Goal: Find specific page/section: Find specific page/section

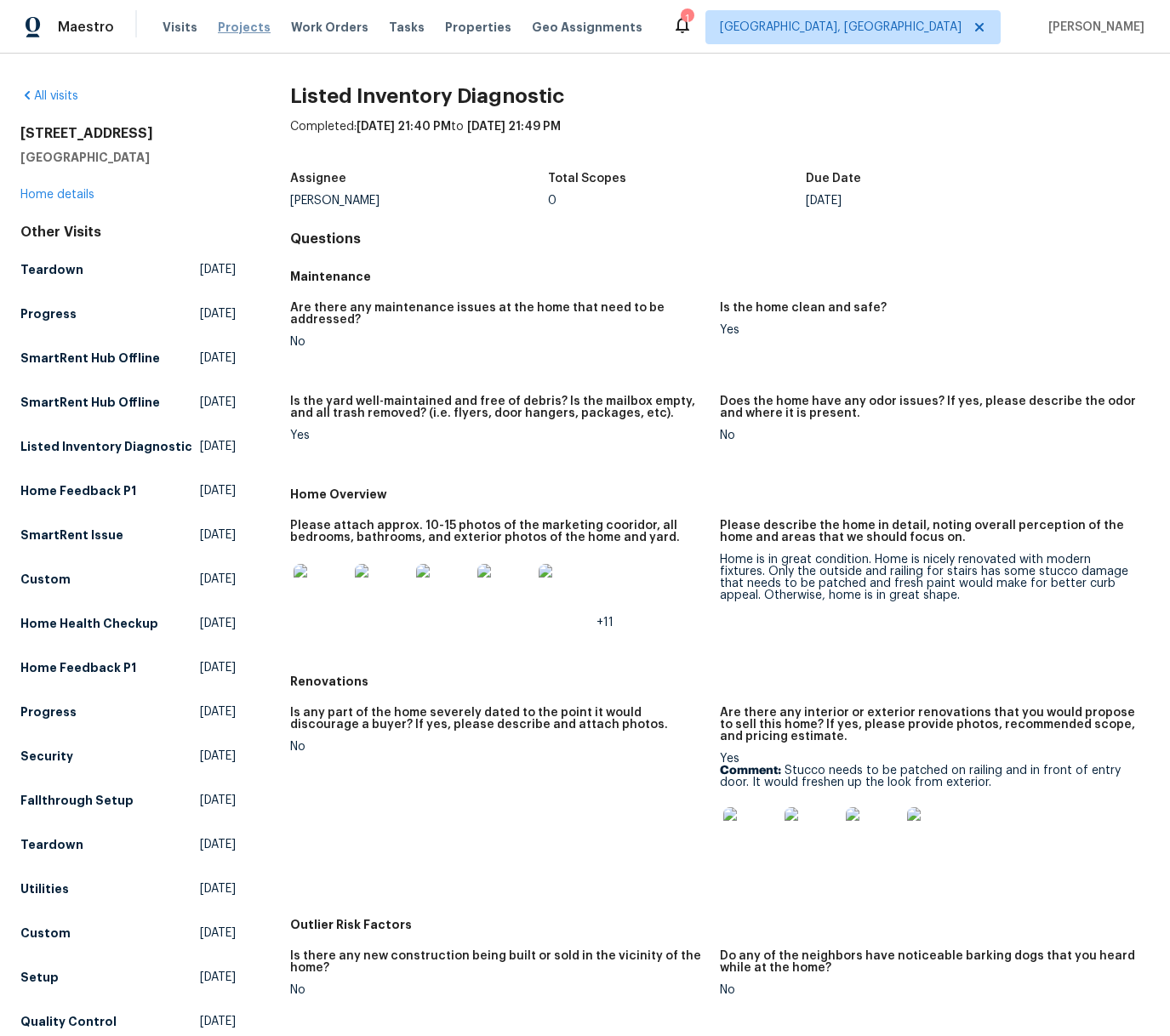
click at [241, 25] on span "Projects" at bounding box center [244, 27] width 53 height 17
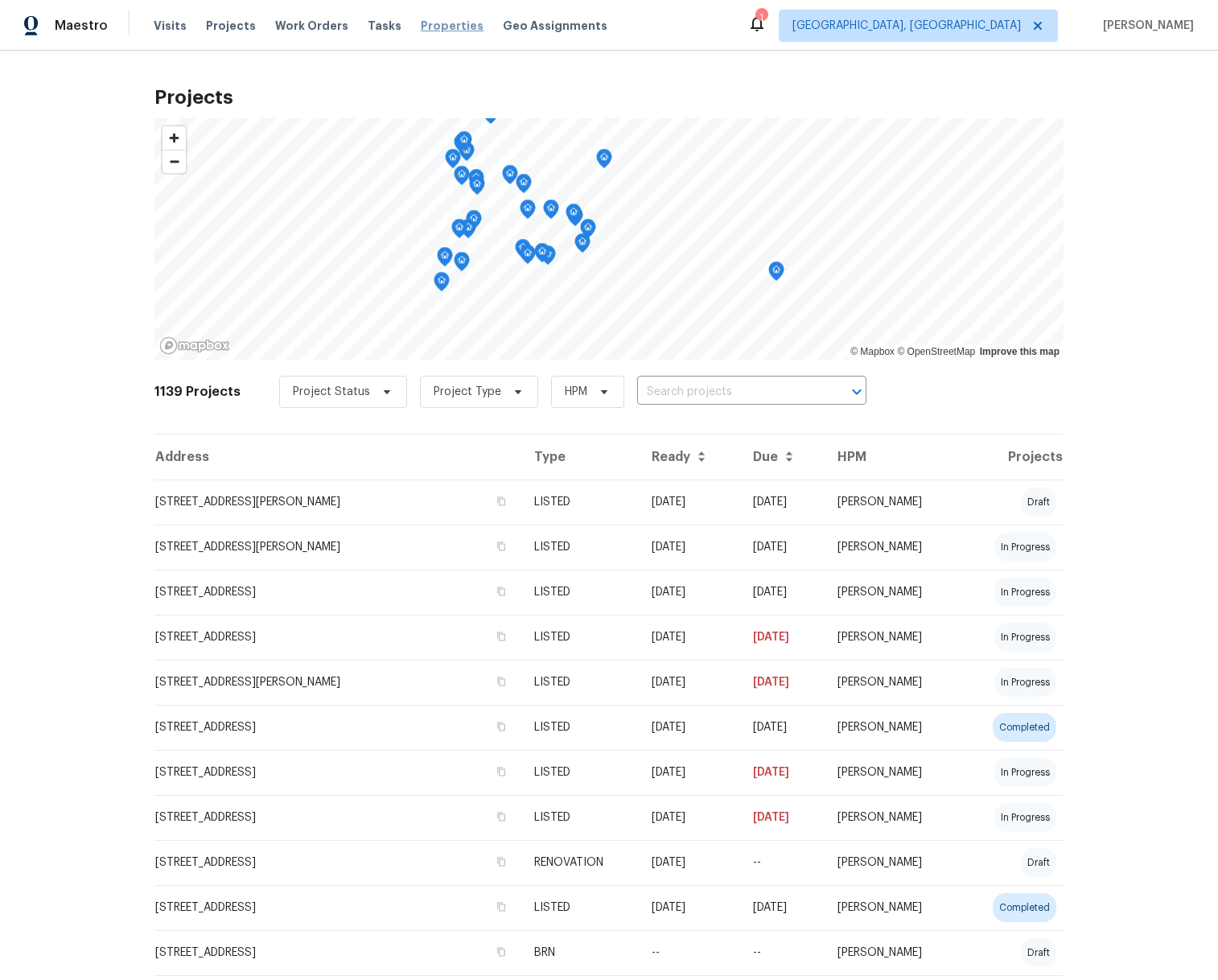
click at [437, 27] on span "Properties" at bounding box center [452, 26] width 62 height 16
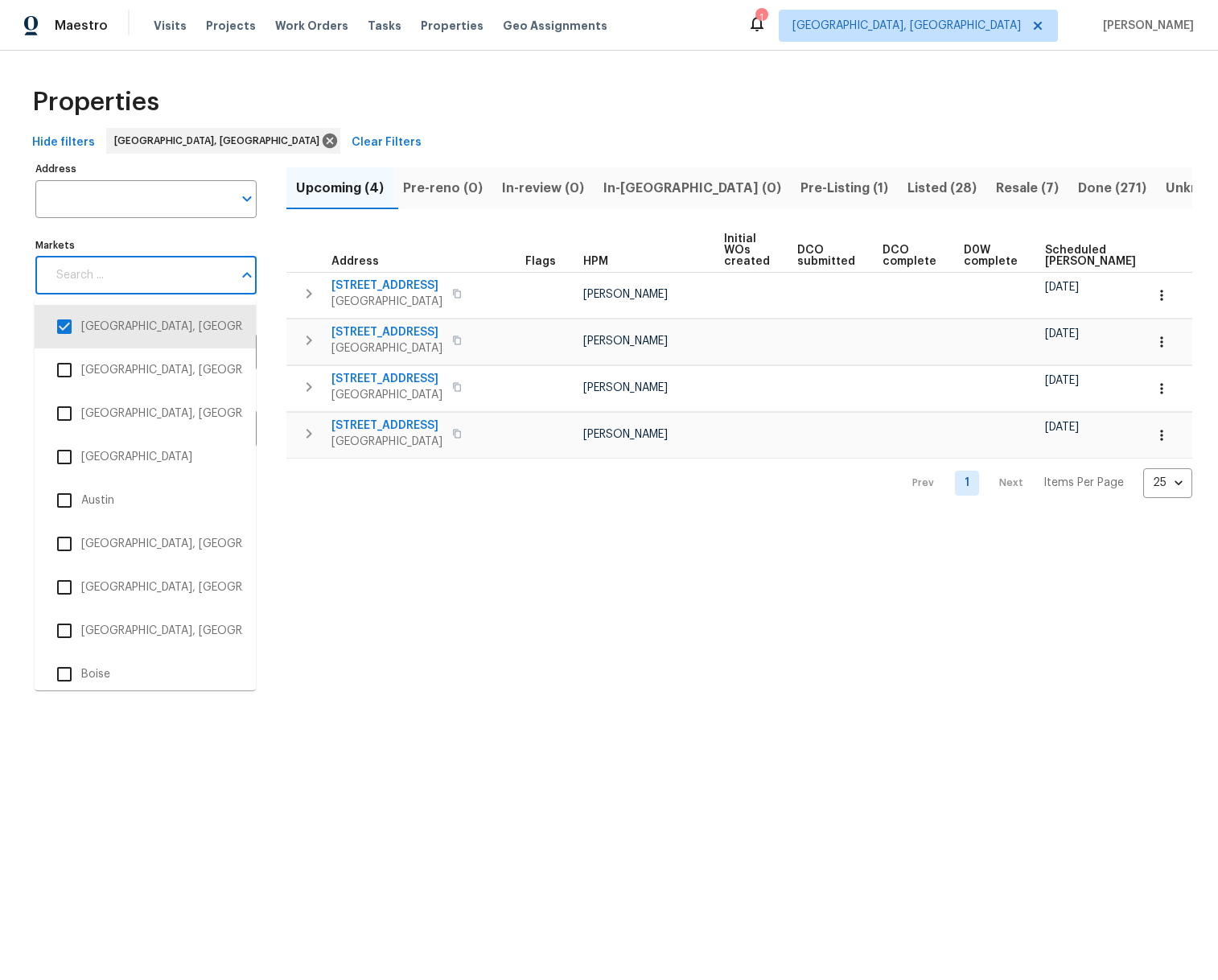
click at [222, 286] on input "Markets" at bounding box center [139, 276] width 186 height 37
click at [74, 370] on input "checkbox" at bounding box center [64, 370] width 34 height 34
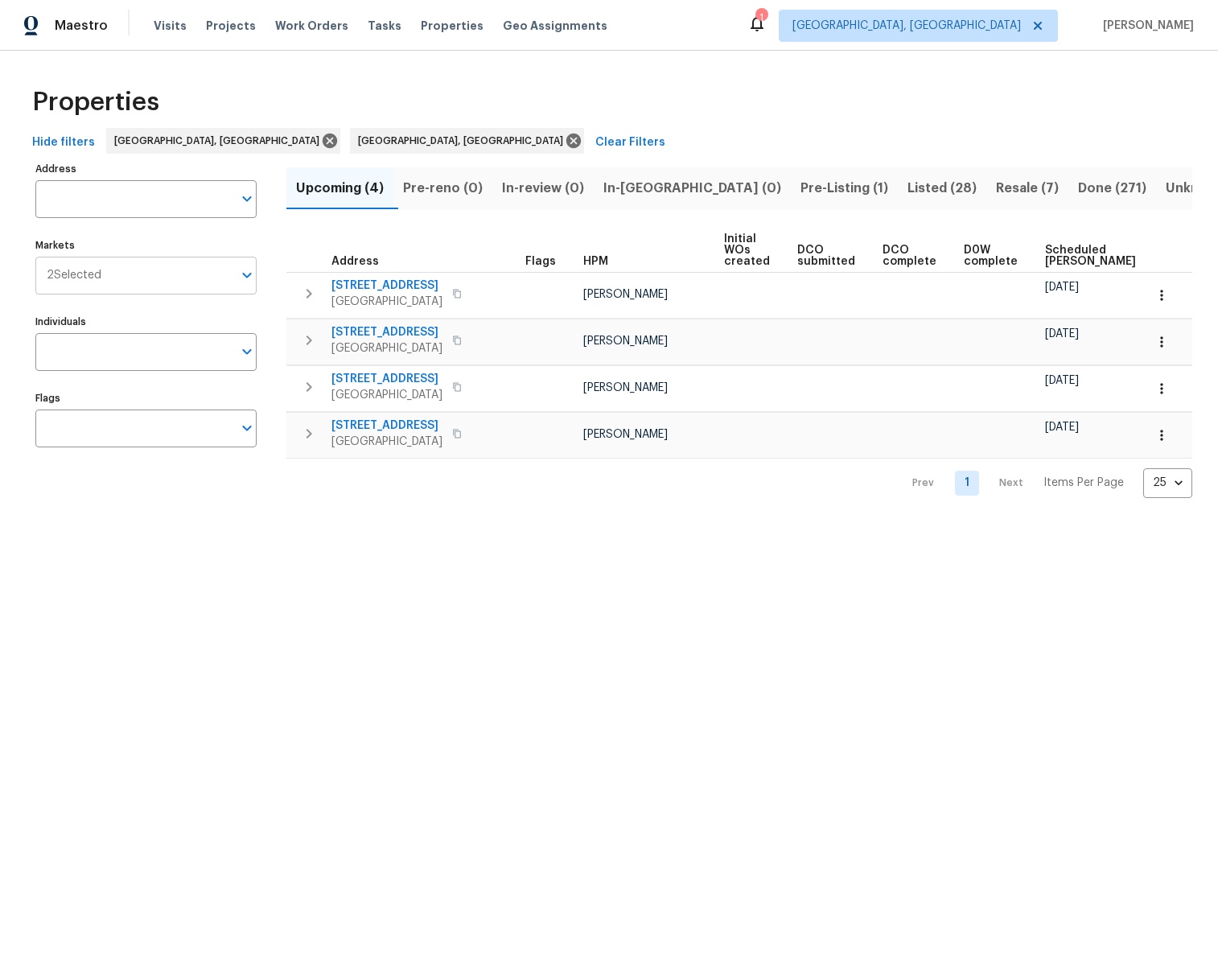
click at [236, 282] on div at bounding box center [245, 275] width 21 height 22
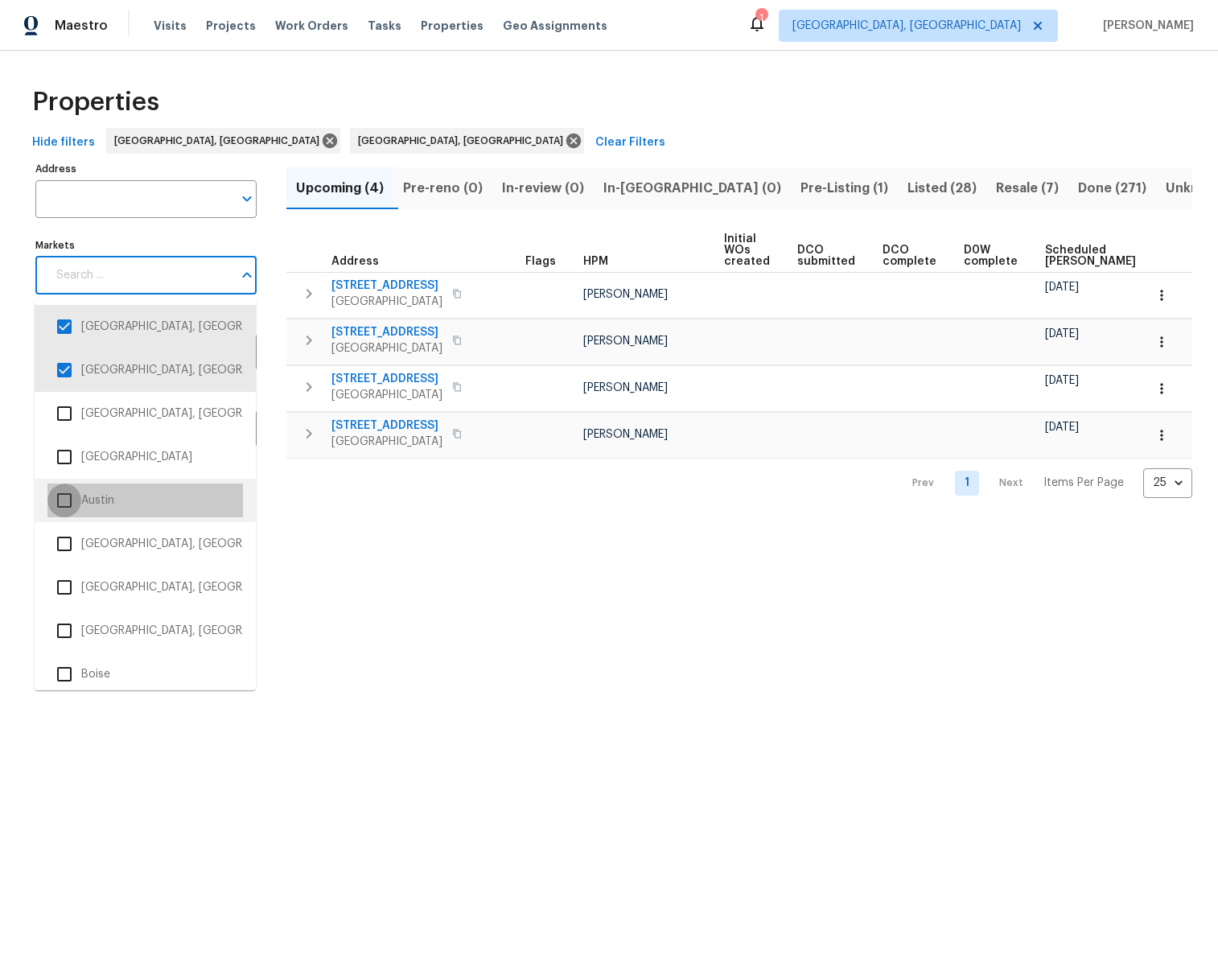
click at [61, 504] on input "checkbox" at bounding box center [64, 501] width 34 height 34
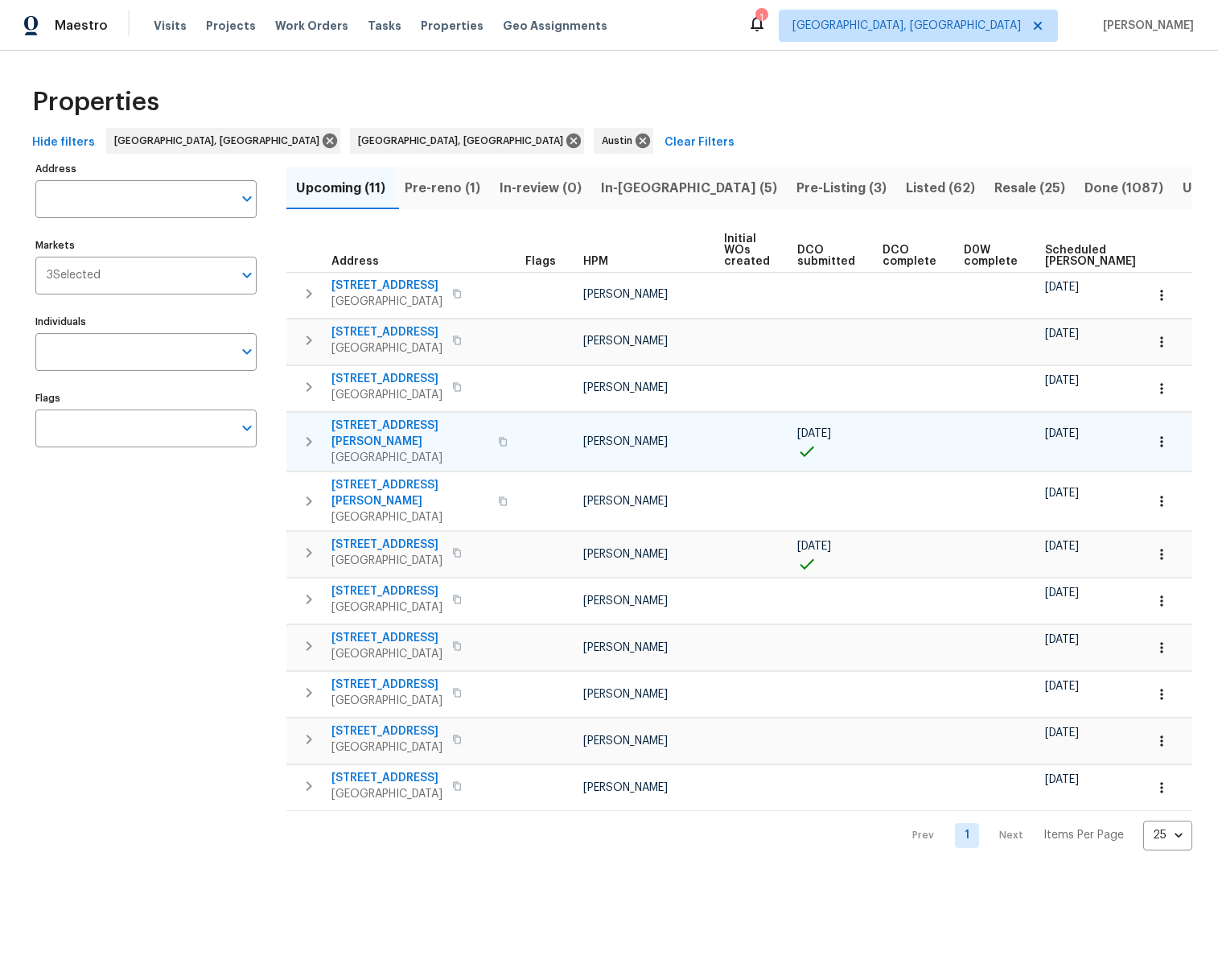
click at [427, 424] on span "3603 Roosevelt Cv" at bounding box center [410, 434] width 157 height 32
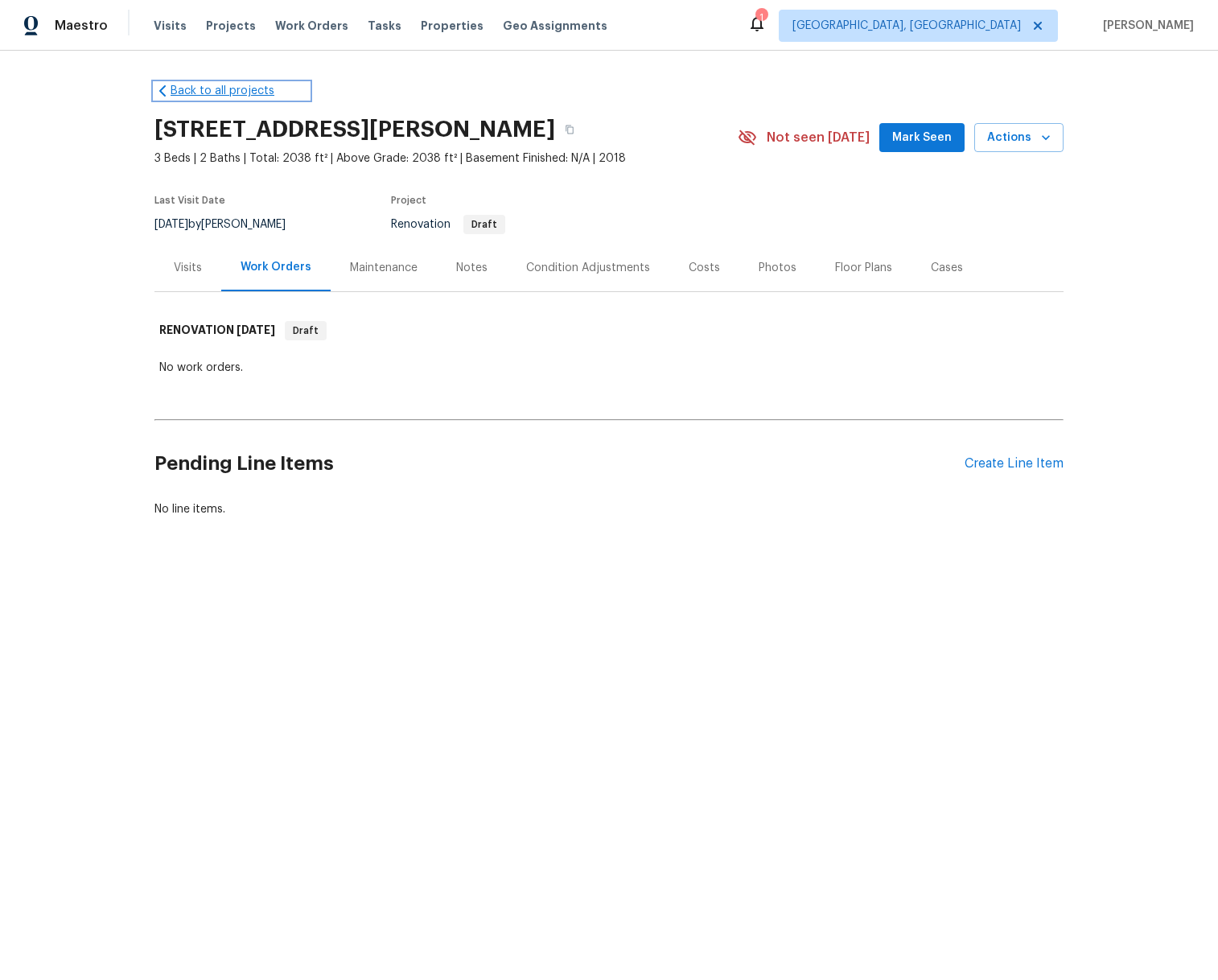
click at [194, 93] on link "Back to all projects" at bounding box center [231, 91] width 154 height 16
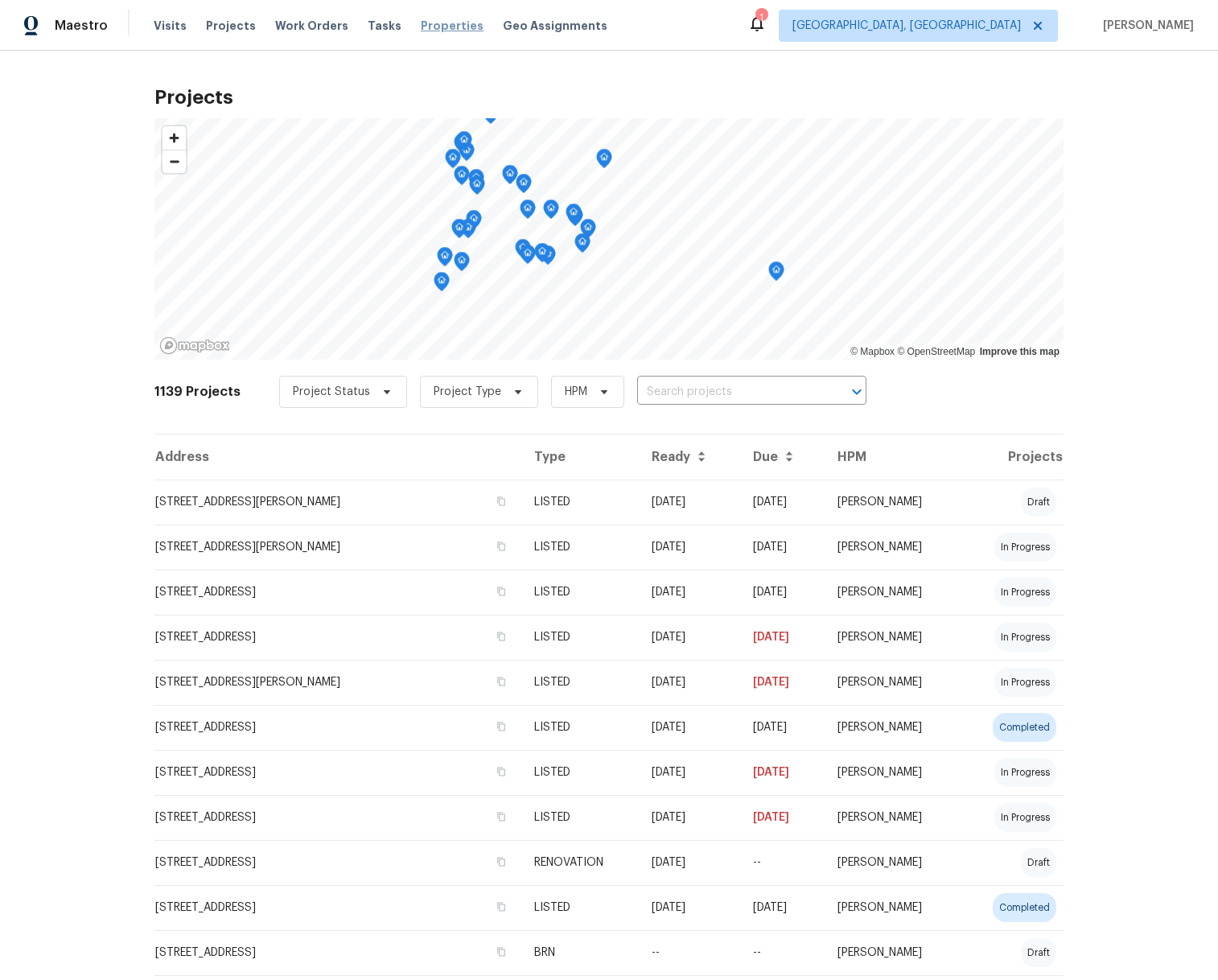
click at [439, 29] on span "Properties" at bounding box center [452, 26] width 62 height 16
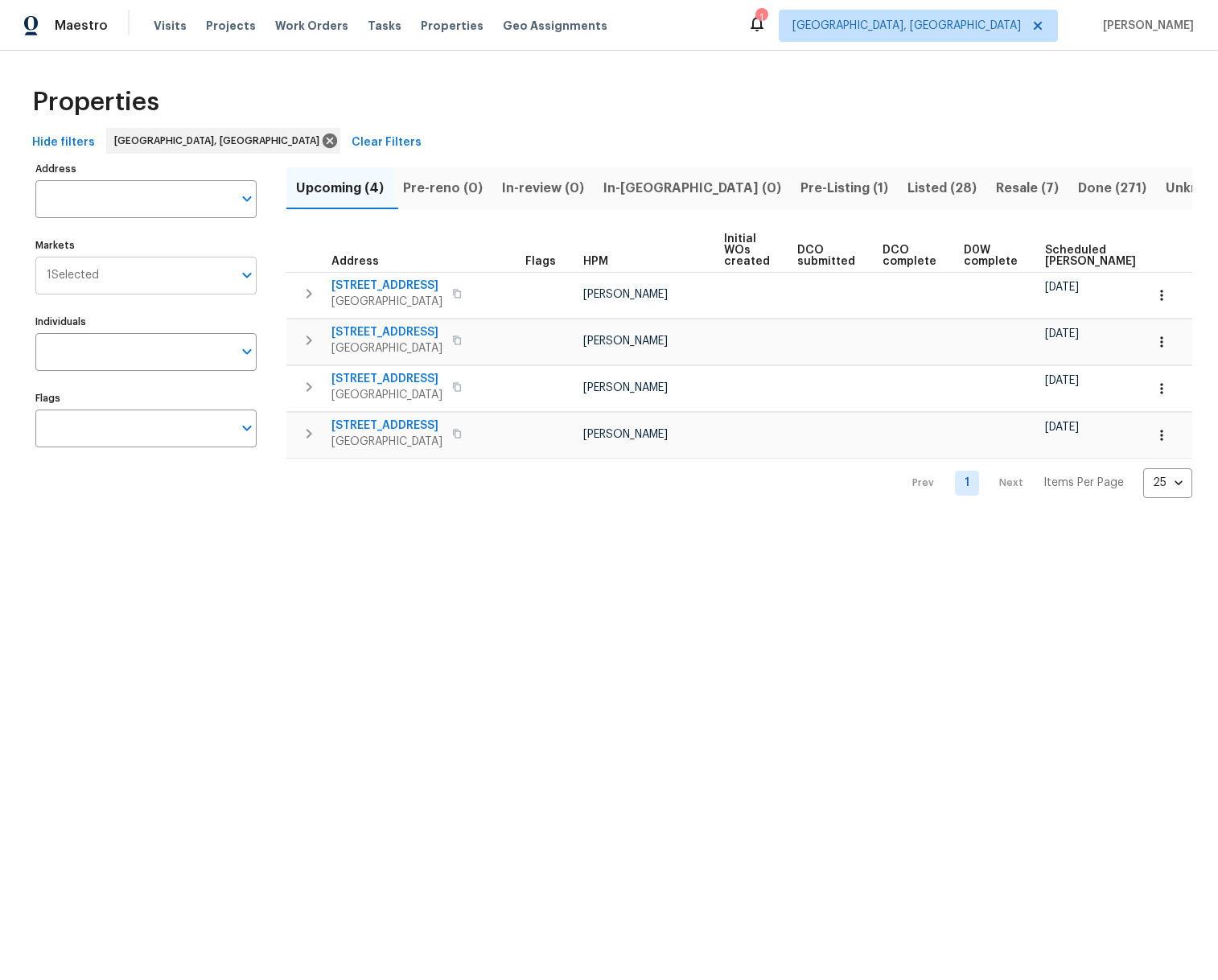
click at [198, 281] on input "Markets" at bounding box center [166, 276] width 134 height 37
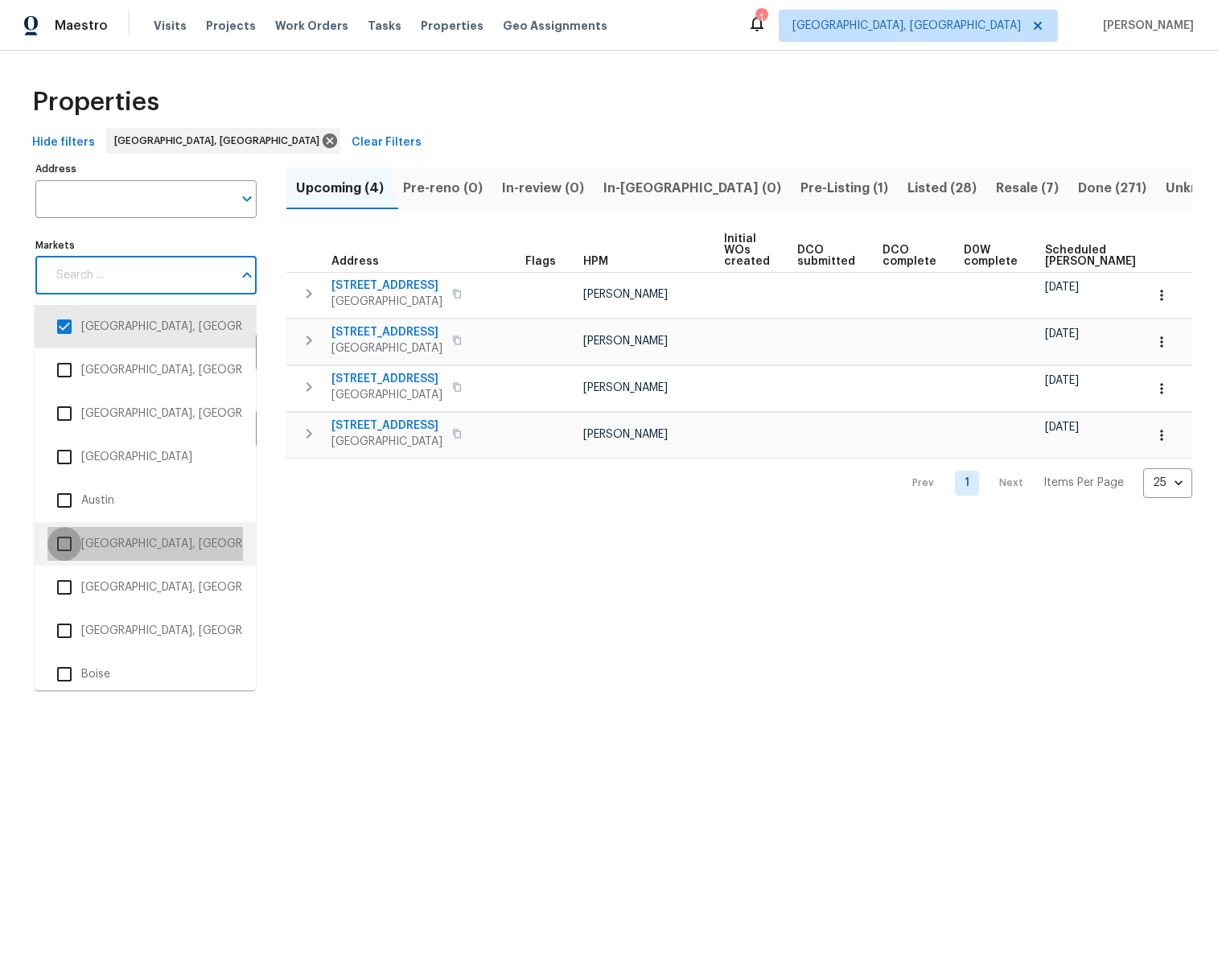
click at [67, 538] on input "checkbox" at bounding box center [64, 544] width 34 height 34
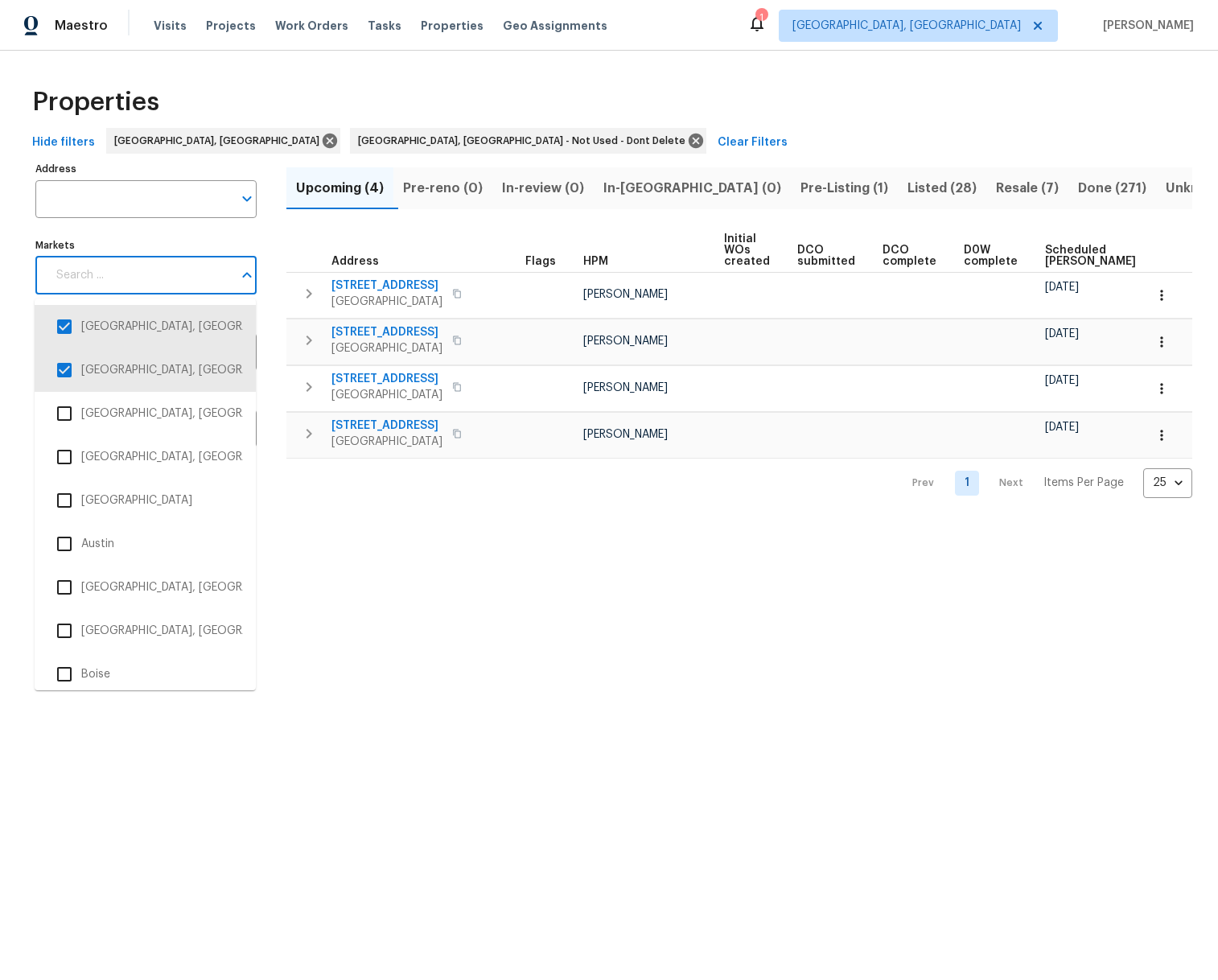
click at [159, 279] on input "Markets" at bounding box center [139, 276] width 186 height 37
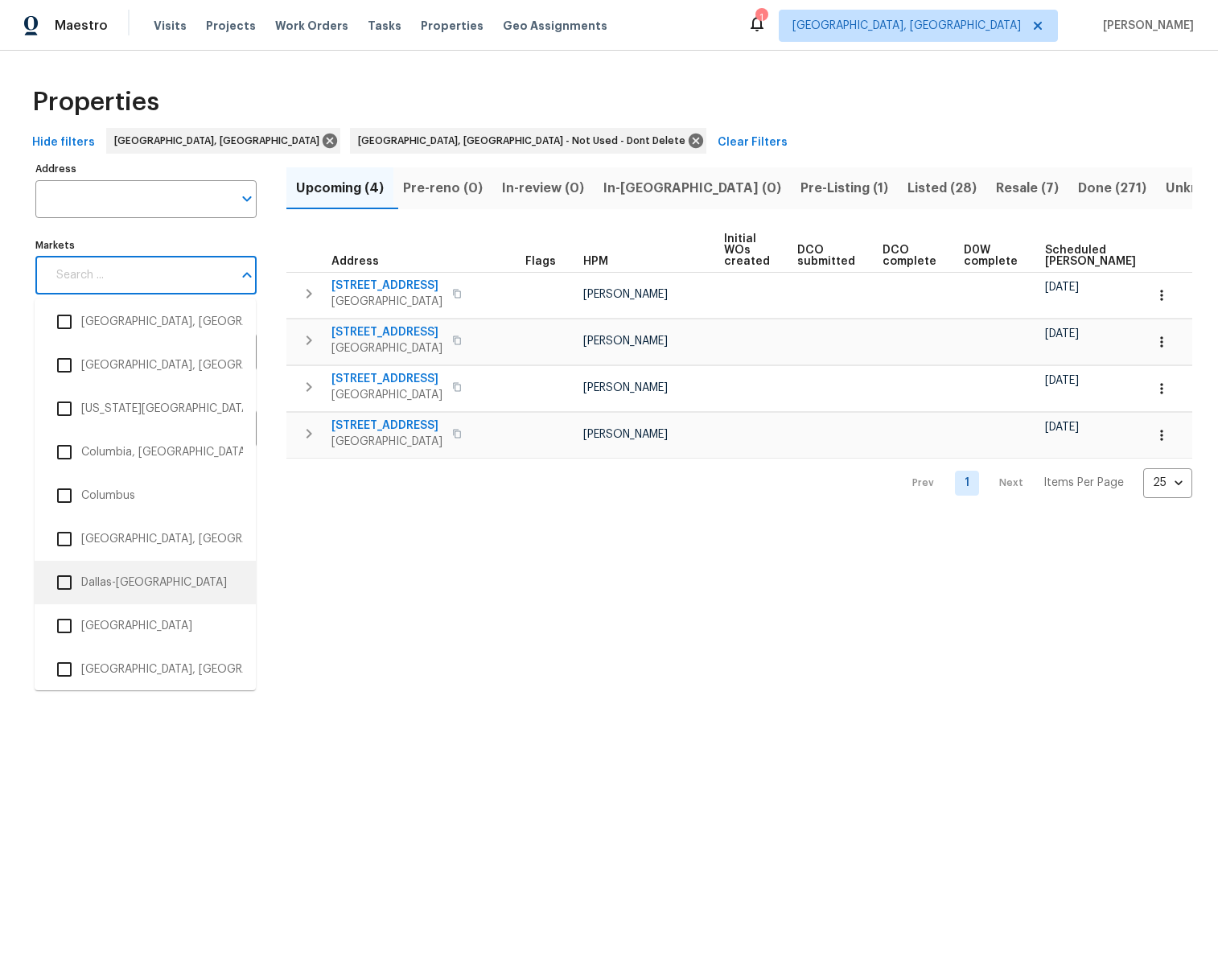
scroll to position [743, 0]
click at [62, 584] on input "checkbox" at bounding box center [64, 583] width 34 height 34
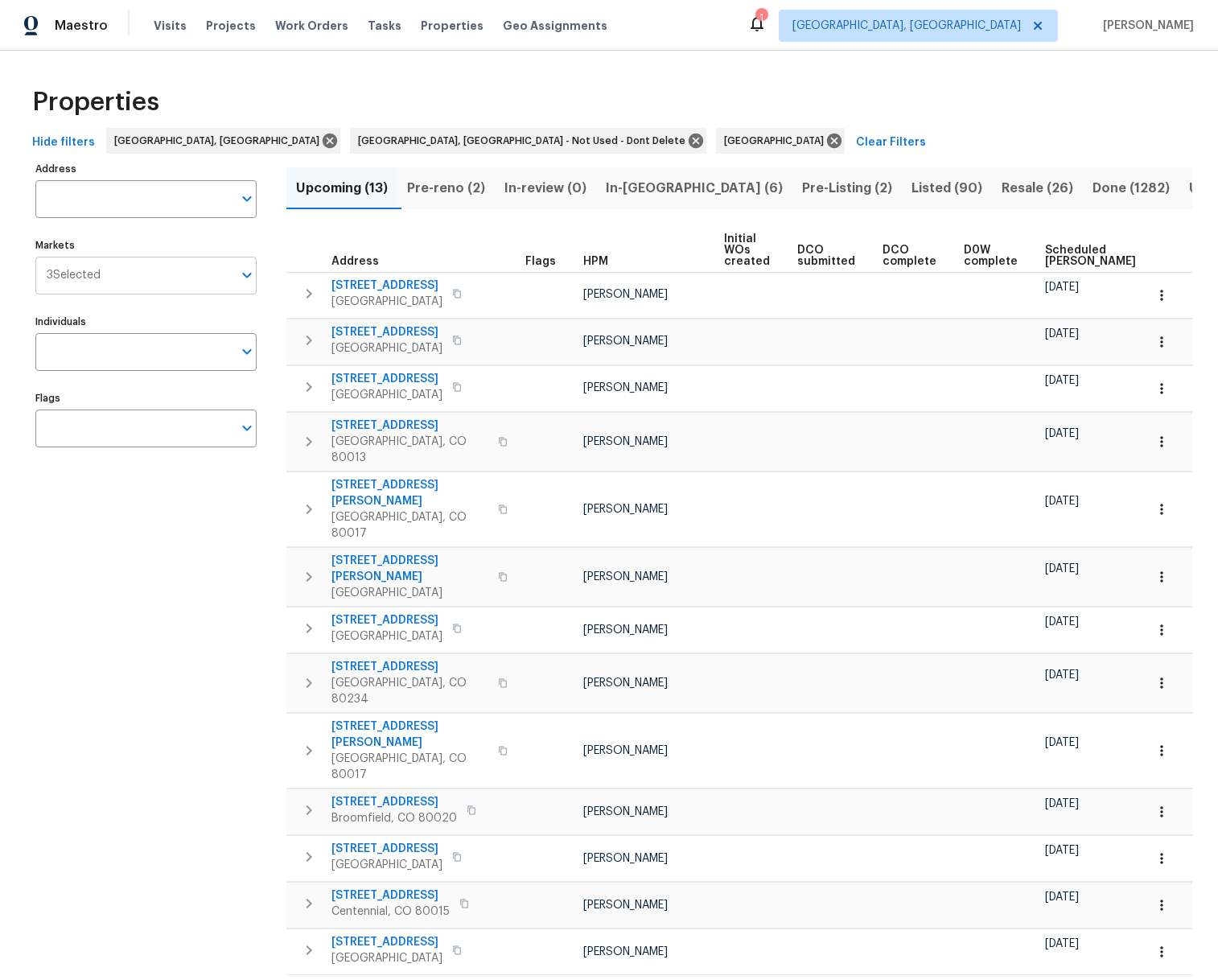
click at [228, 272] on input "Markets" at bounding box center [167, 276] width 132 height 37
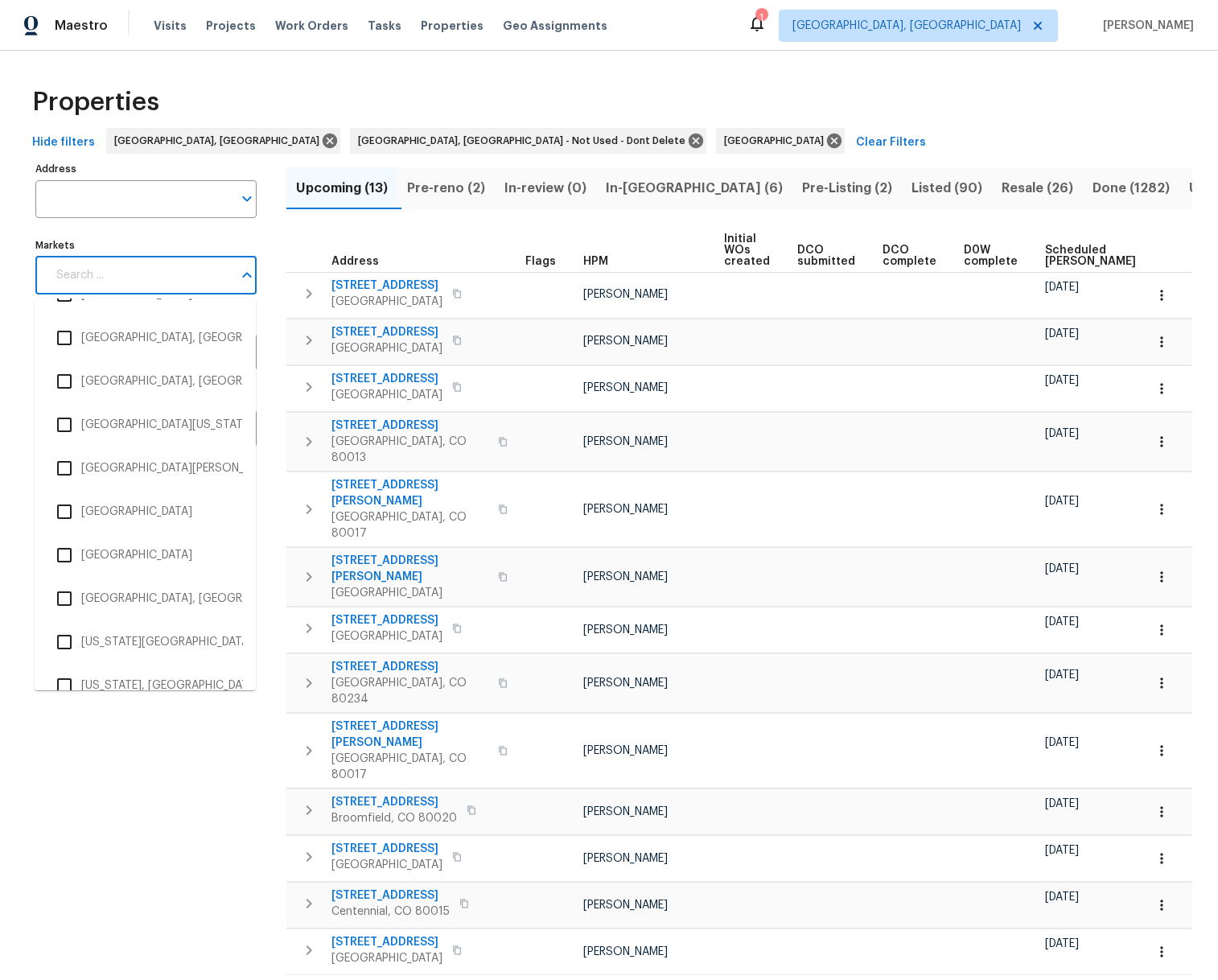
scroll to position [3140, 0]
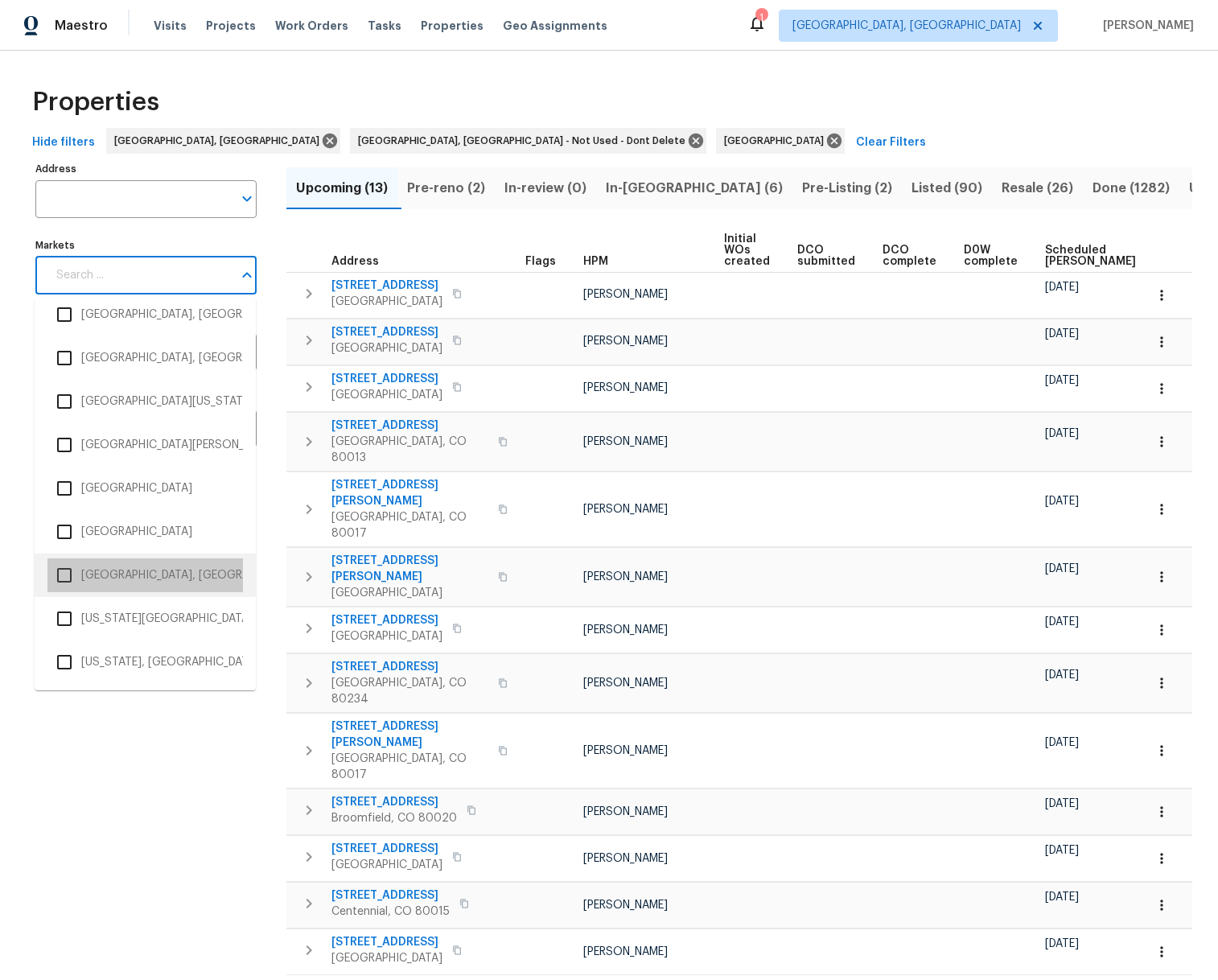
click at [112, 574] on li "[GEOGRAPHIC_DATA], [GEOGRAPHIC_DATA]" at bounding box center [145, 576] width 195 height 34
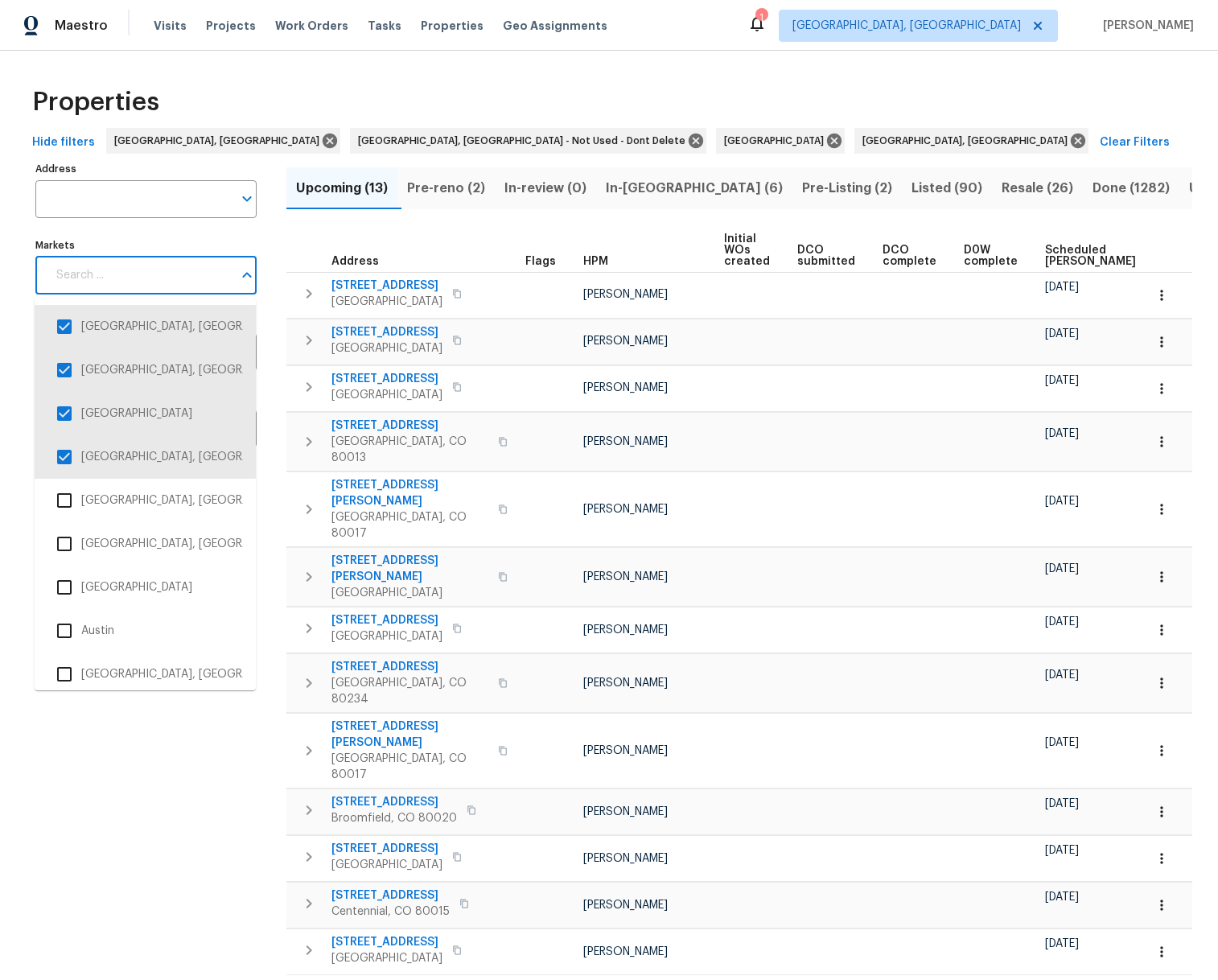
click at [202, 284] on input "Markets" at bounding box center [139, 276] width 186 height 37
click at [95, 593] on li "[GEOGRAPHIC_DATA]" at bounding box center [145, 587] width 195 height 34
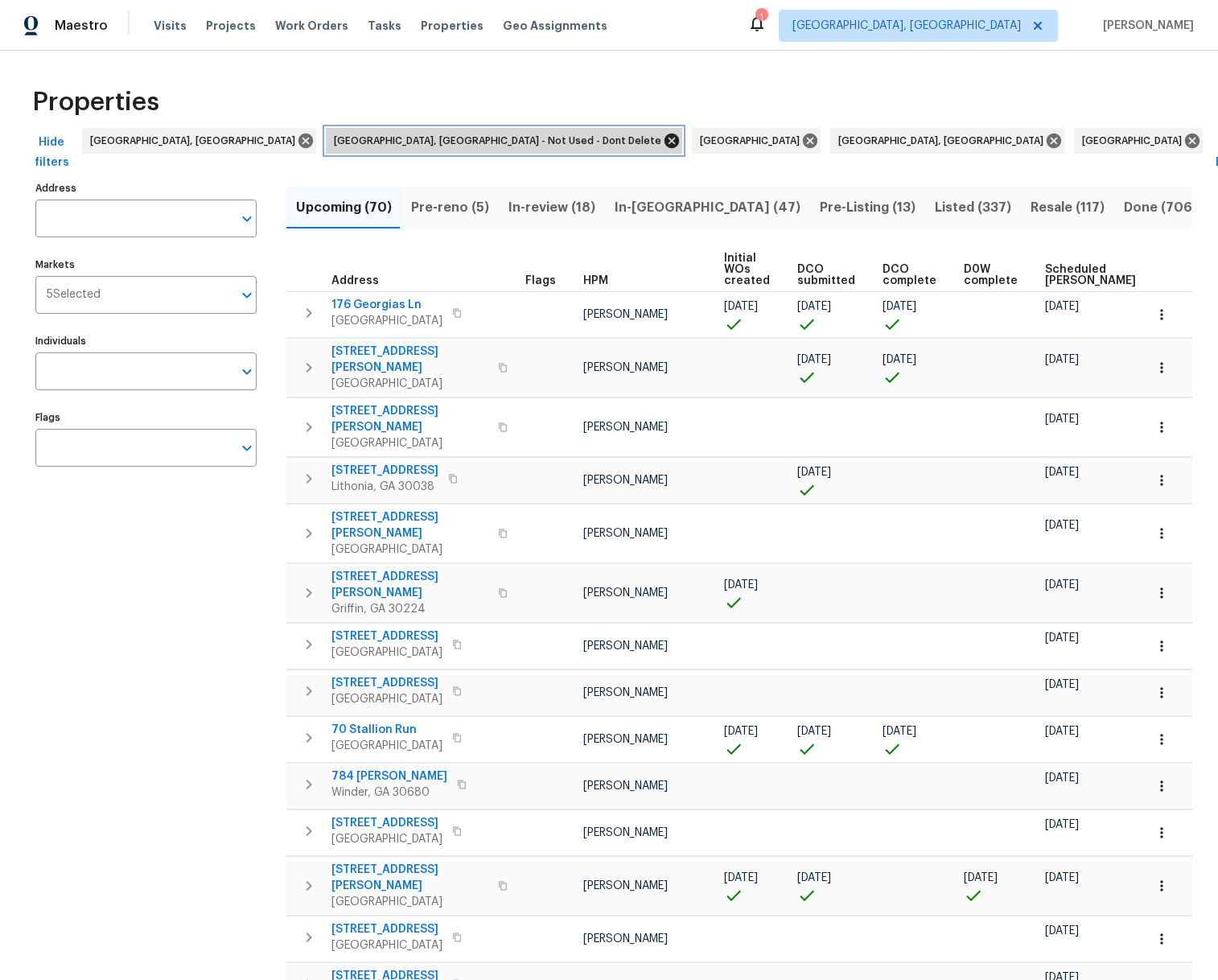
click at [663, 141] on icon at bounding box center [672, 141] width 18 height 18
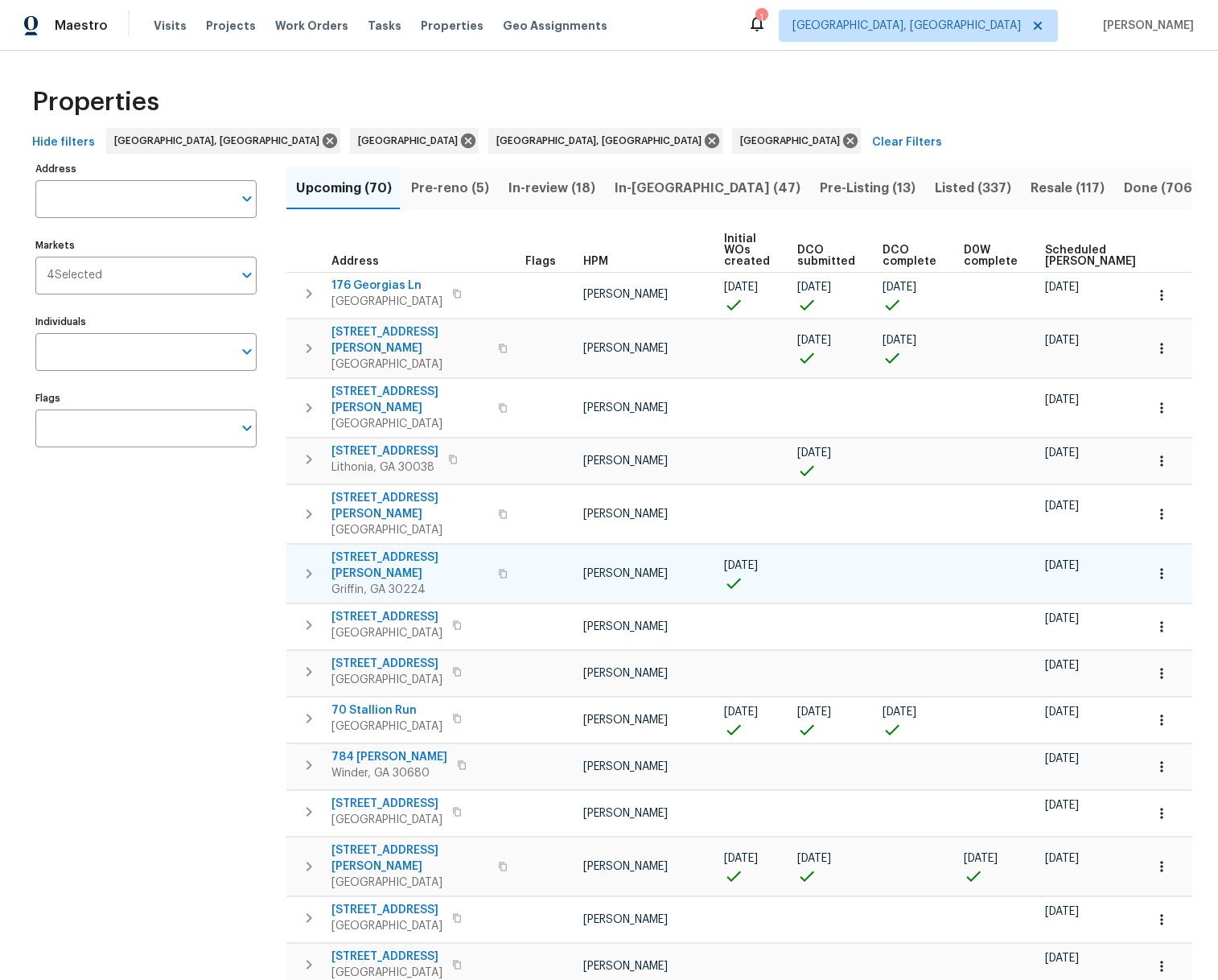
click at [392, 550] on span "111 Cynthia Cir" at bounding box center [410, 566] width 157 height 32
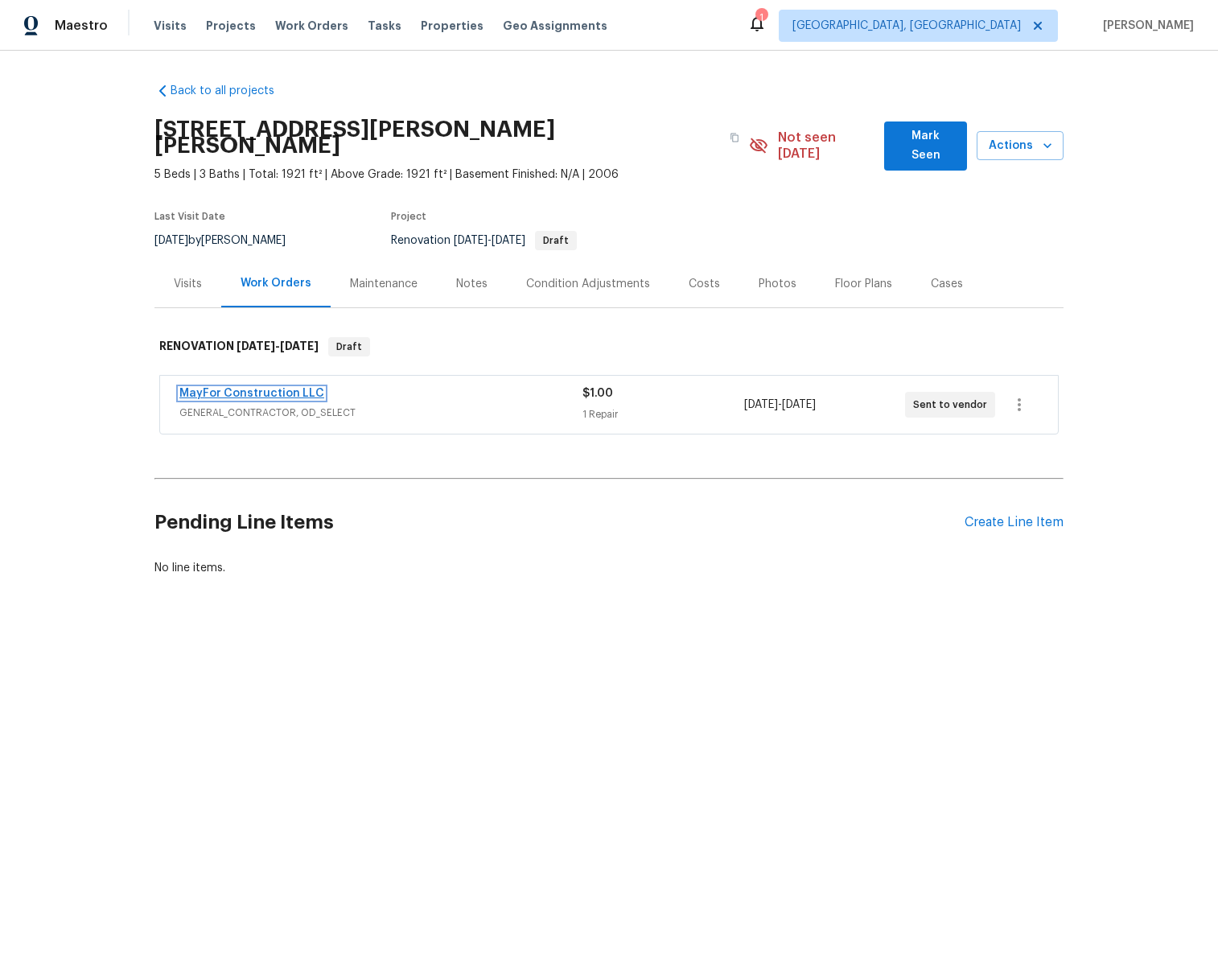
click at [268, 388] on link "MayFor Construction LLC" at bounding box center [252, 394] width 145 height 12
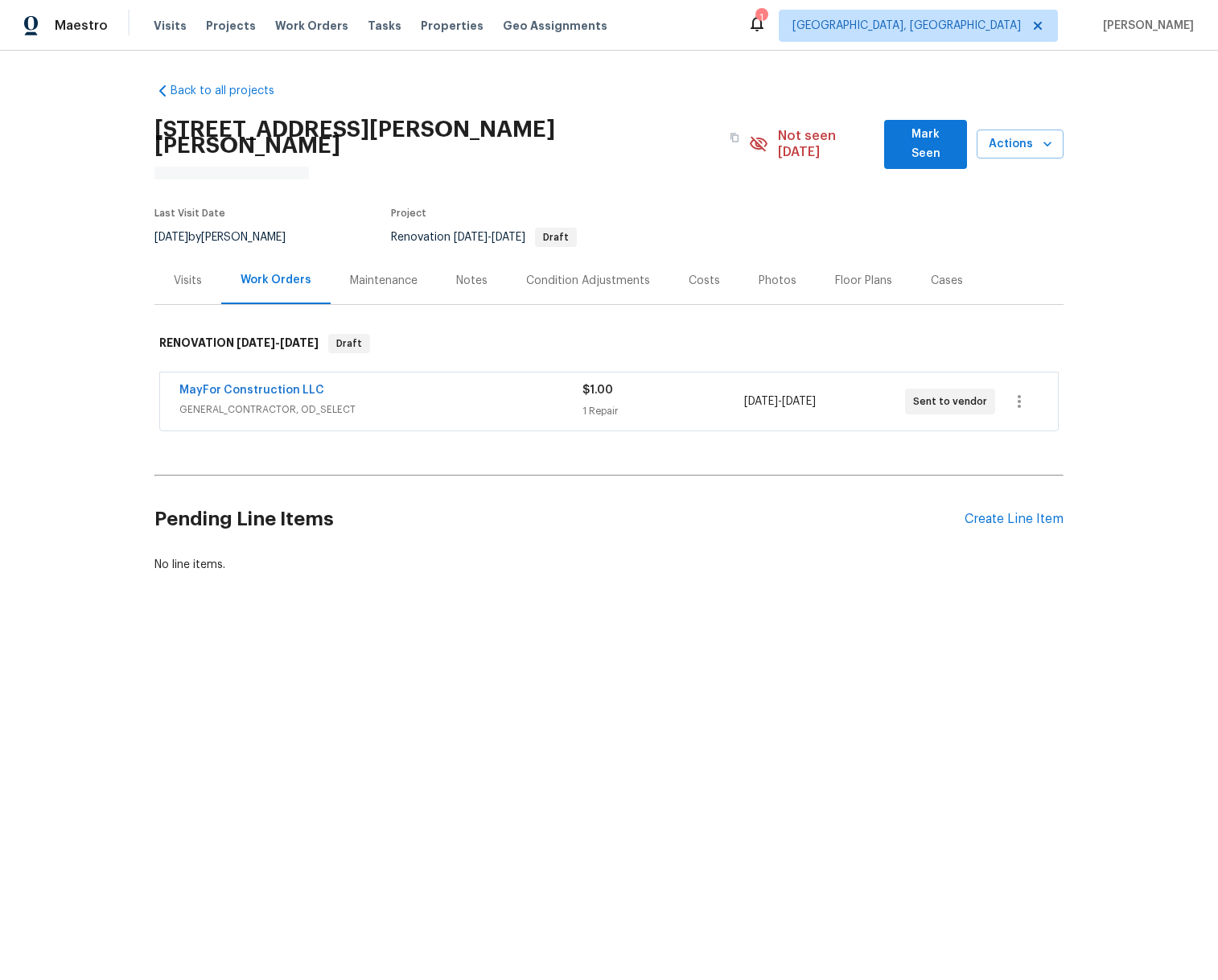
click at [186, 273] on div "Visits" at bounding box center [188, 281] width 29 height 16
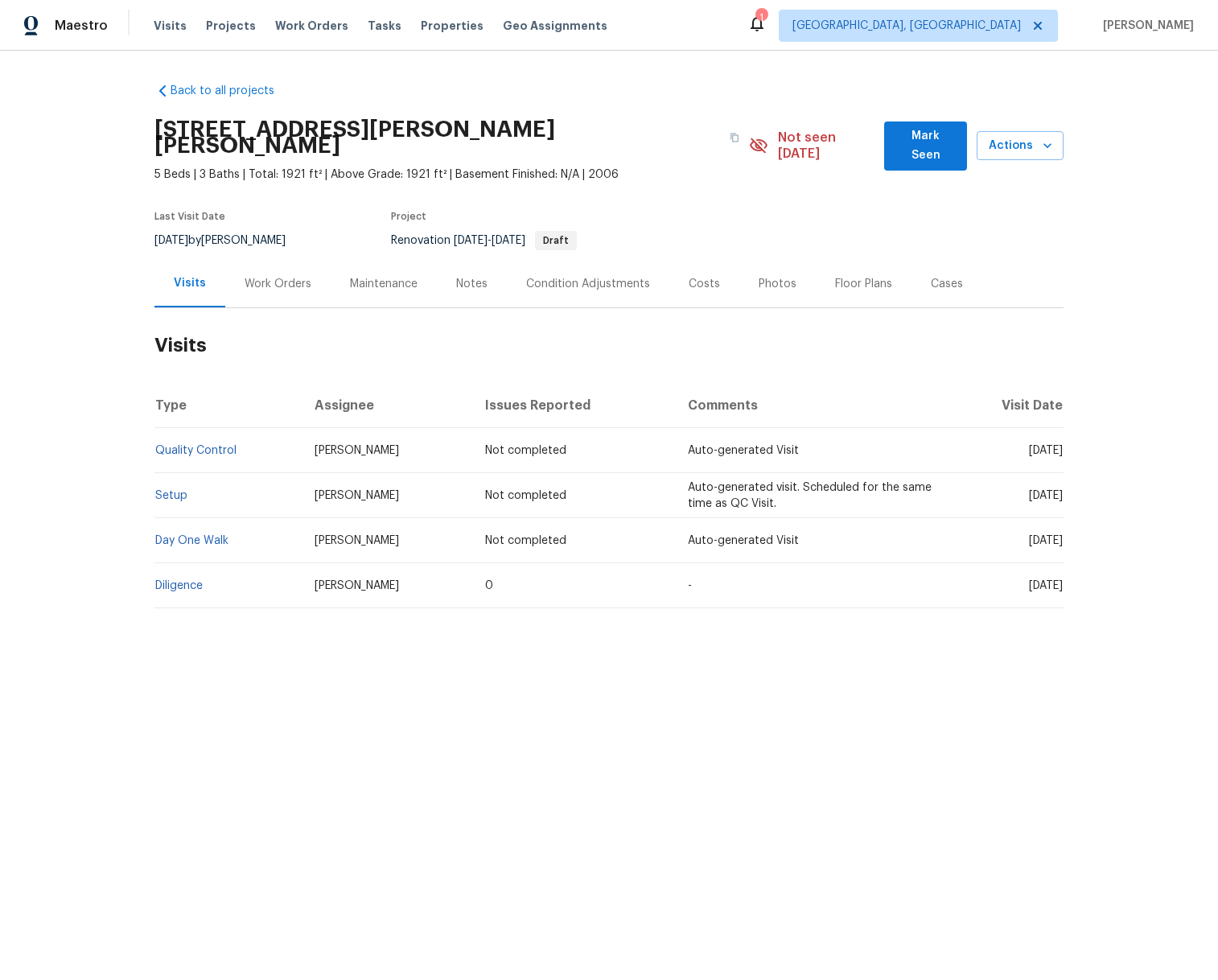
click at [290, 276] on div "Work Orders" at bounding box center [278, 284] width 67 height 16
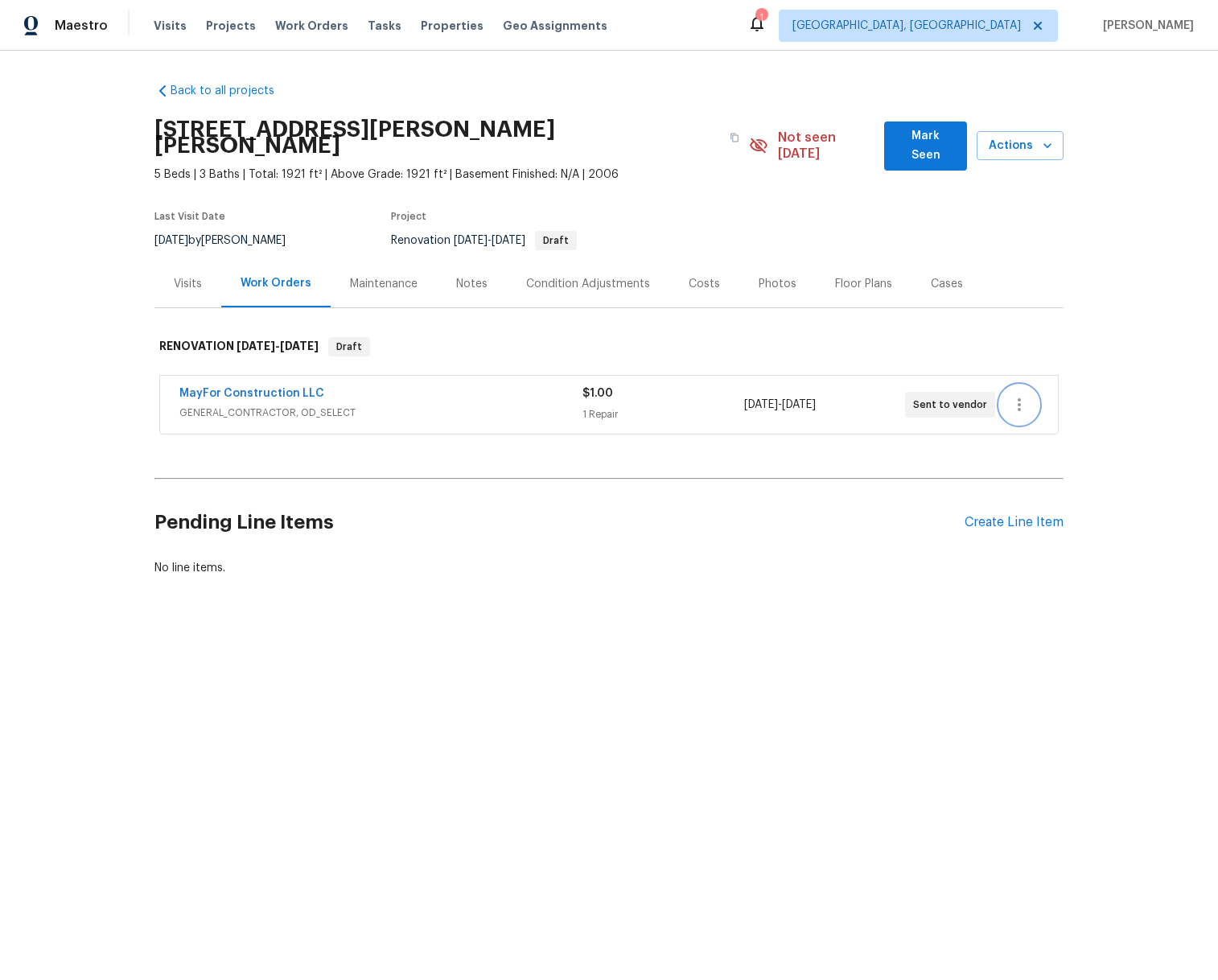
click at [1014, 396] on icon "button" at bounding box center [1019, 405] width 20 height 20
click at [496, 386] on div at bounding box center [609, 490] width 1218 height 980
click at [222, 90] on link "Back to all projects" at bounding box center [231, 91] width 154 height 16
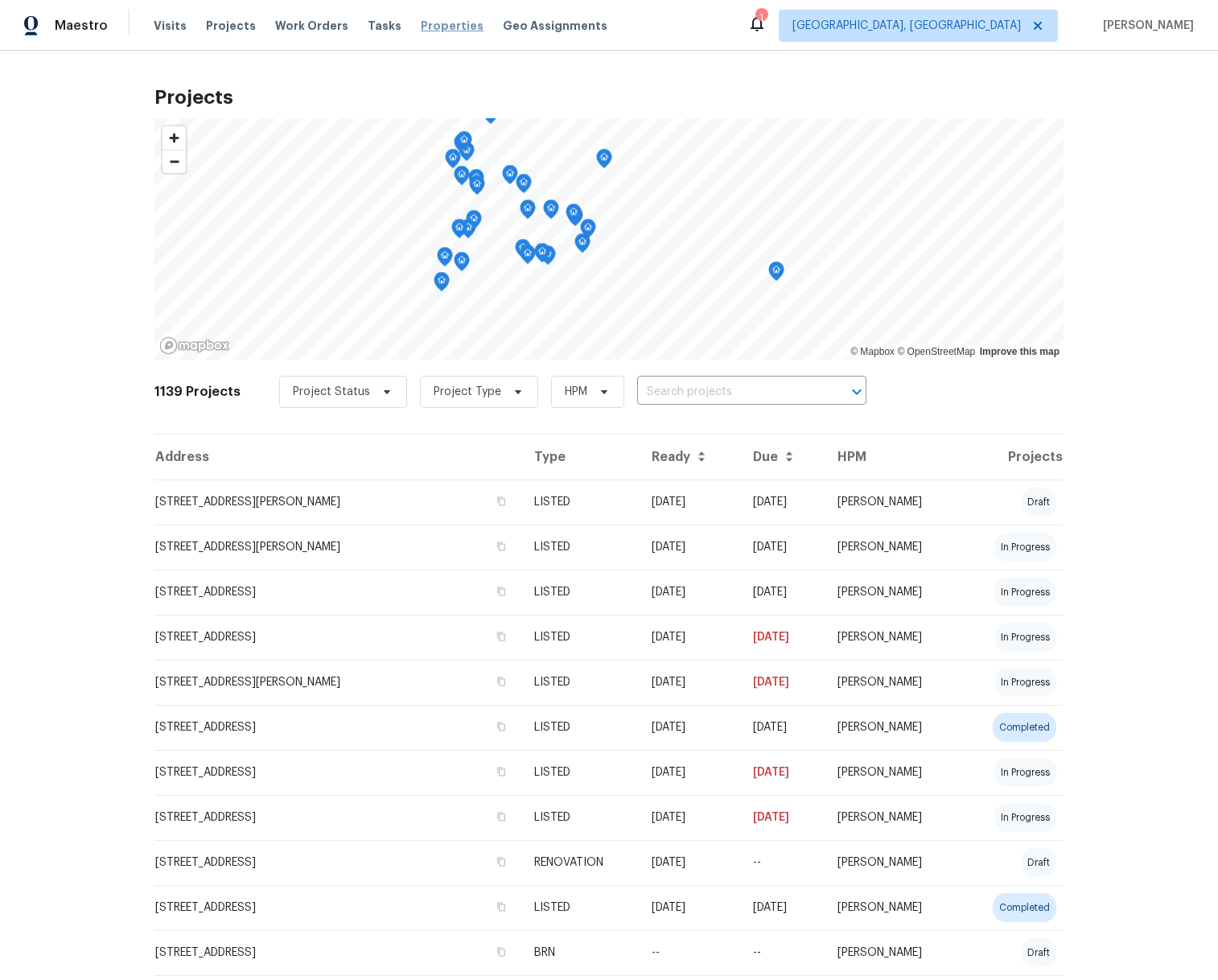
click at [421, 29] on span "Properties" at bounding box center [452, 26] width 62 height 16
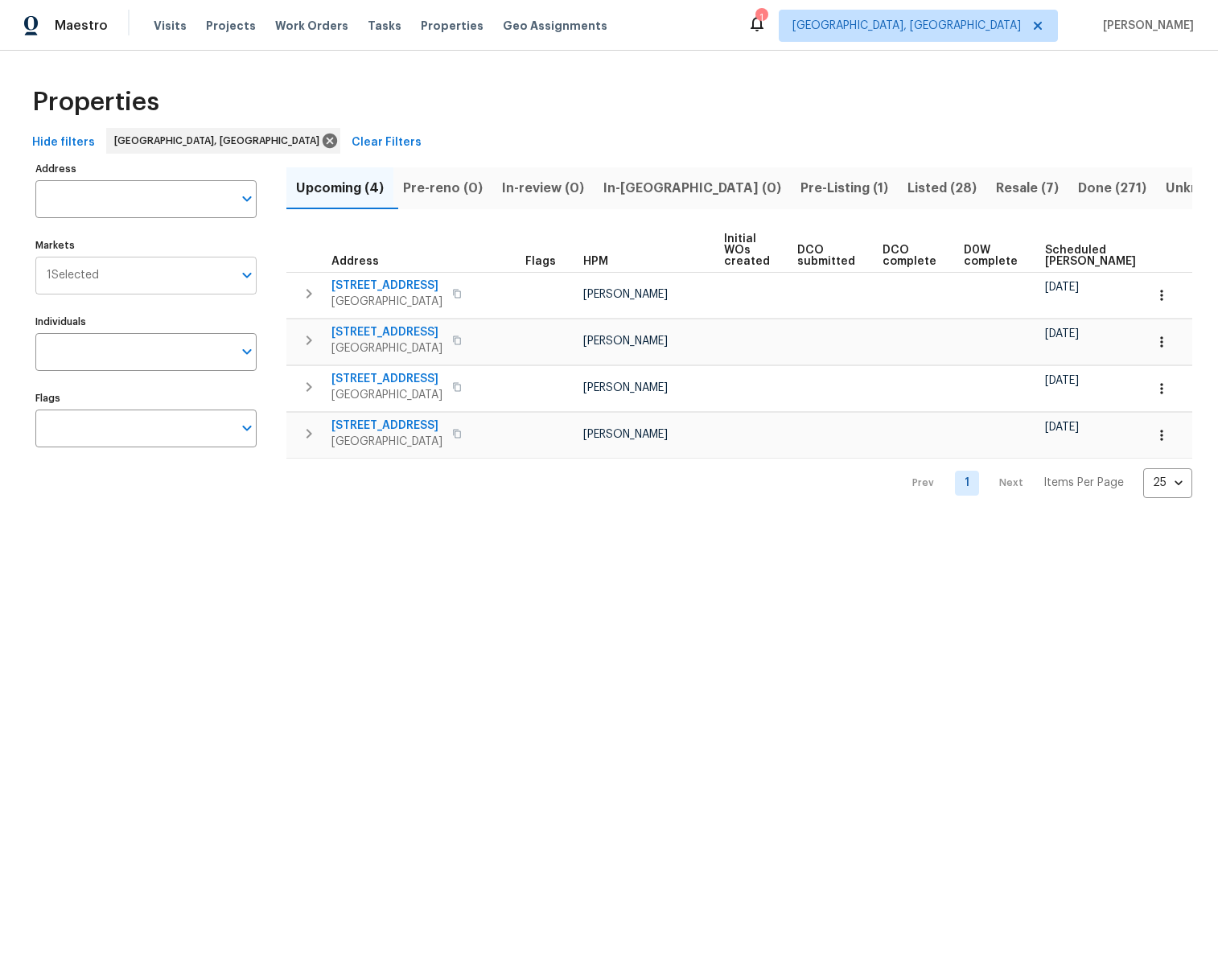
click at [228, 278] on input "Markets" at bounding box center [166, 276] width 134 height 37
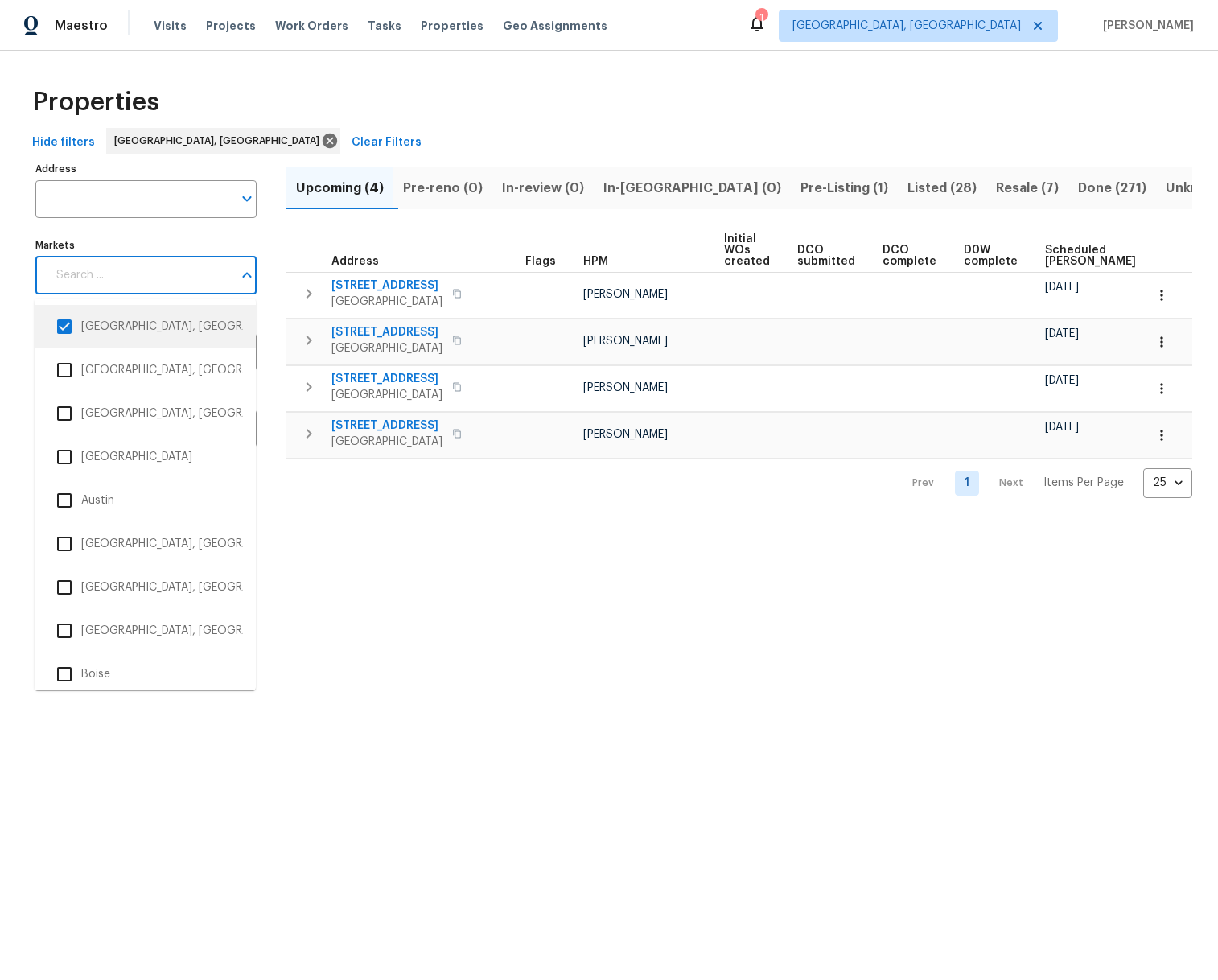
click at [133, 327] on li "[GEOGRAPHIC_DATA], [GEOGRAPHIC_DATA]" at bounding box center [145, 327] width 195 height 34
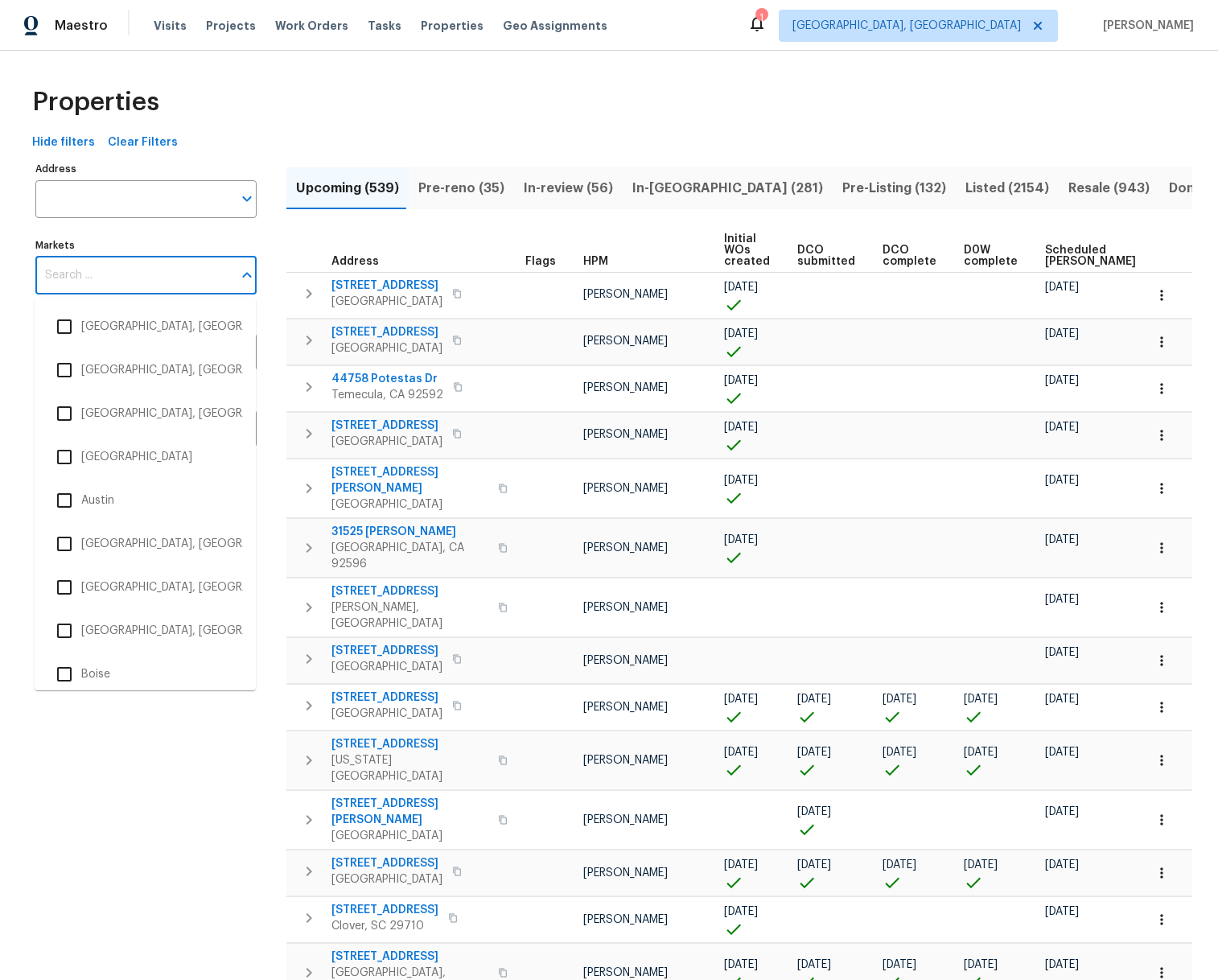
click at [195, 277] on input "Markets" at bounding box center [134, 276] width 197 height 37
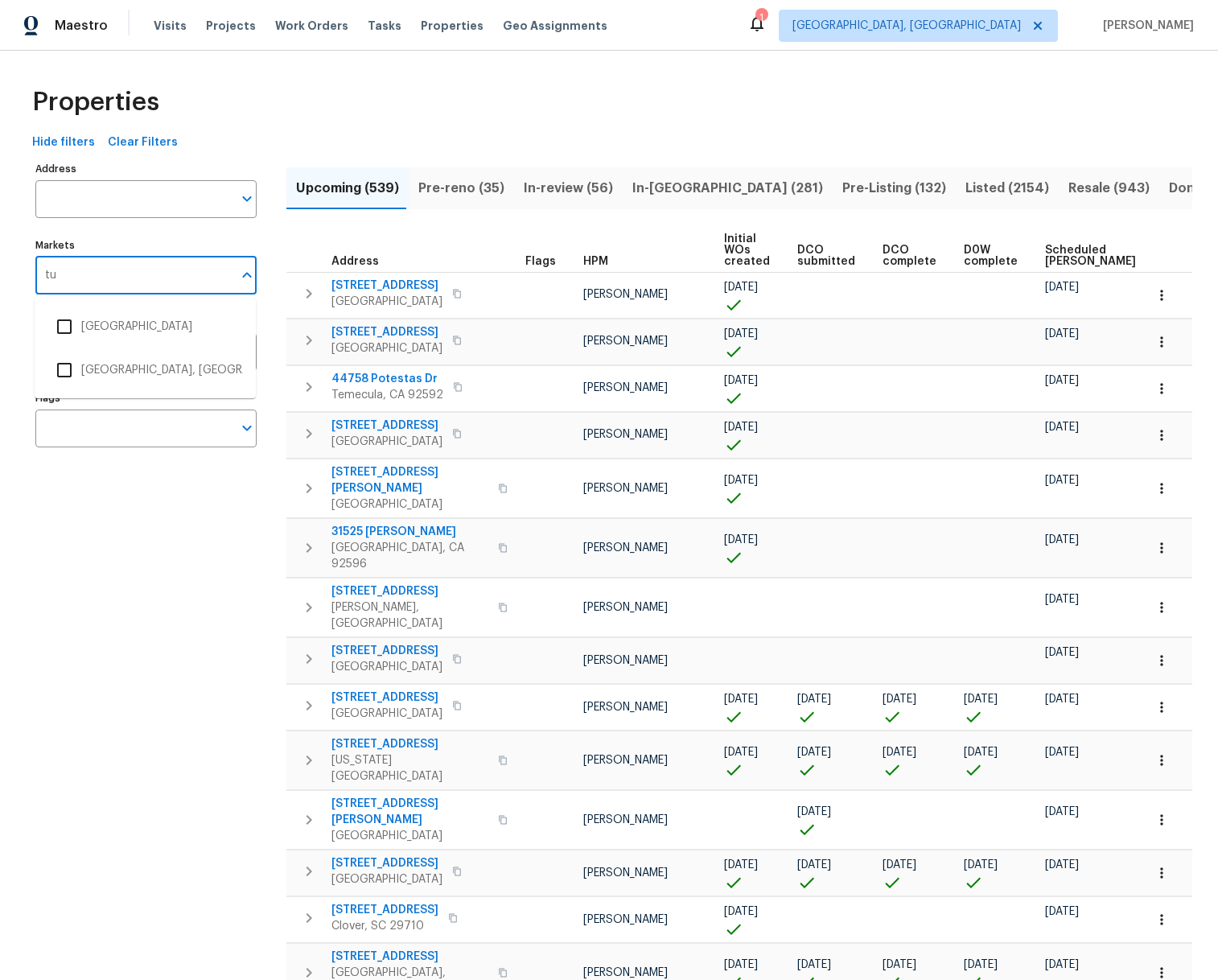
type input "tuc"
click at [86, 325] on li "[GEOGRAPHIC_DATA]" at bounding box center [145, 327] width 195 height 34
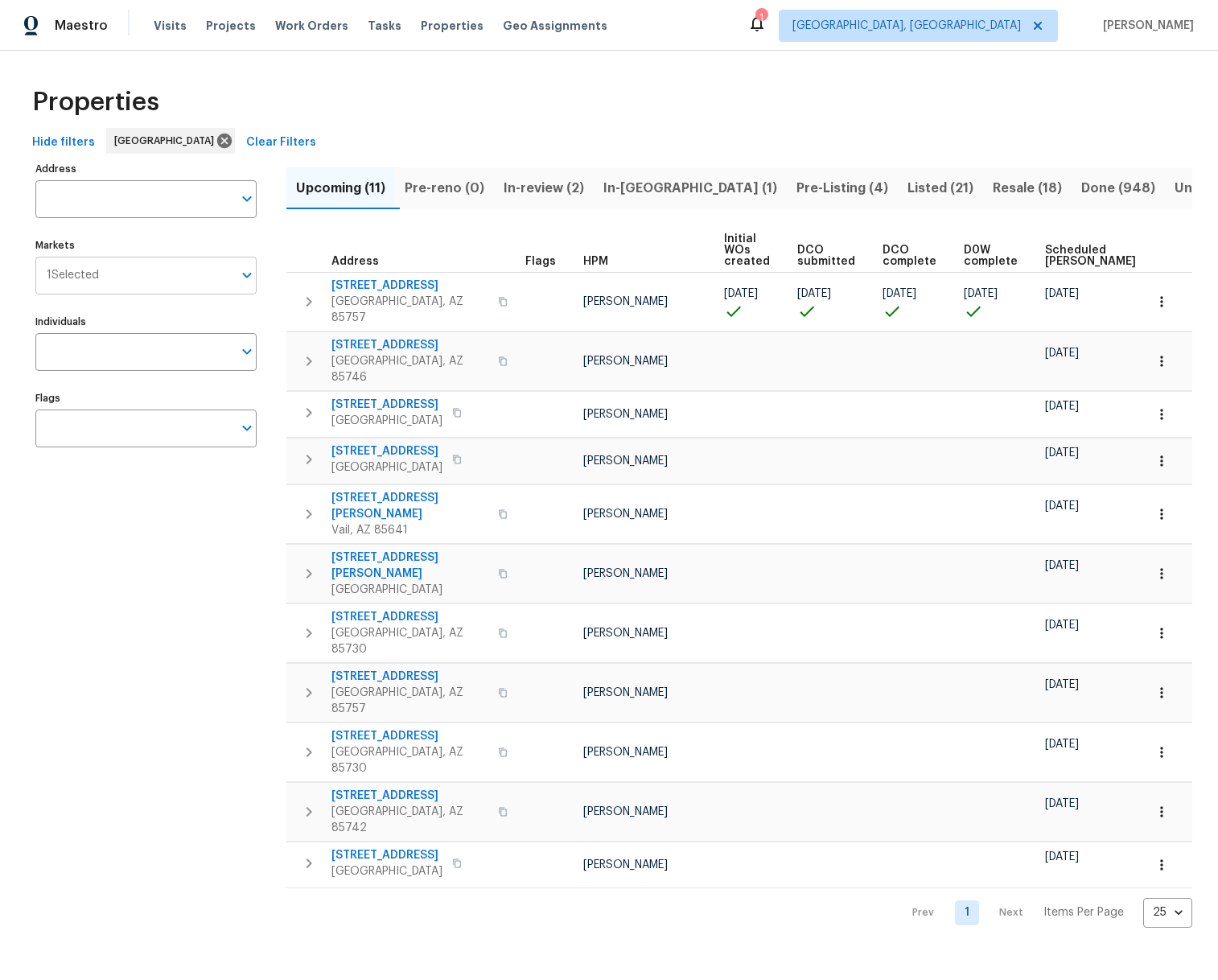
click at [225, 278] on input "Markets" at bounding box center [166, 276] width 134 height 37
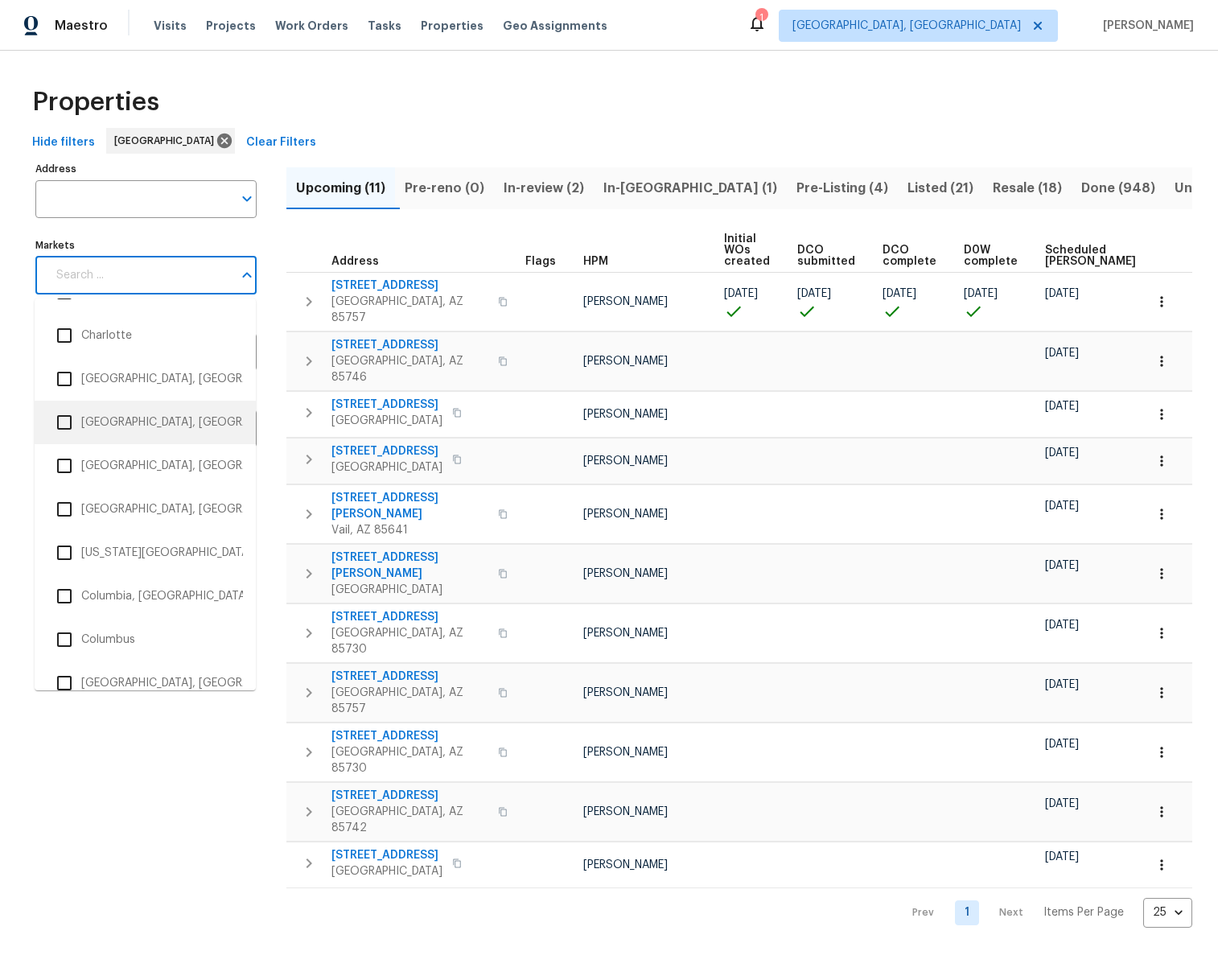
scroll to position [685, 0]
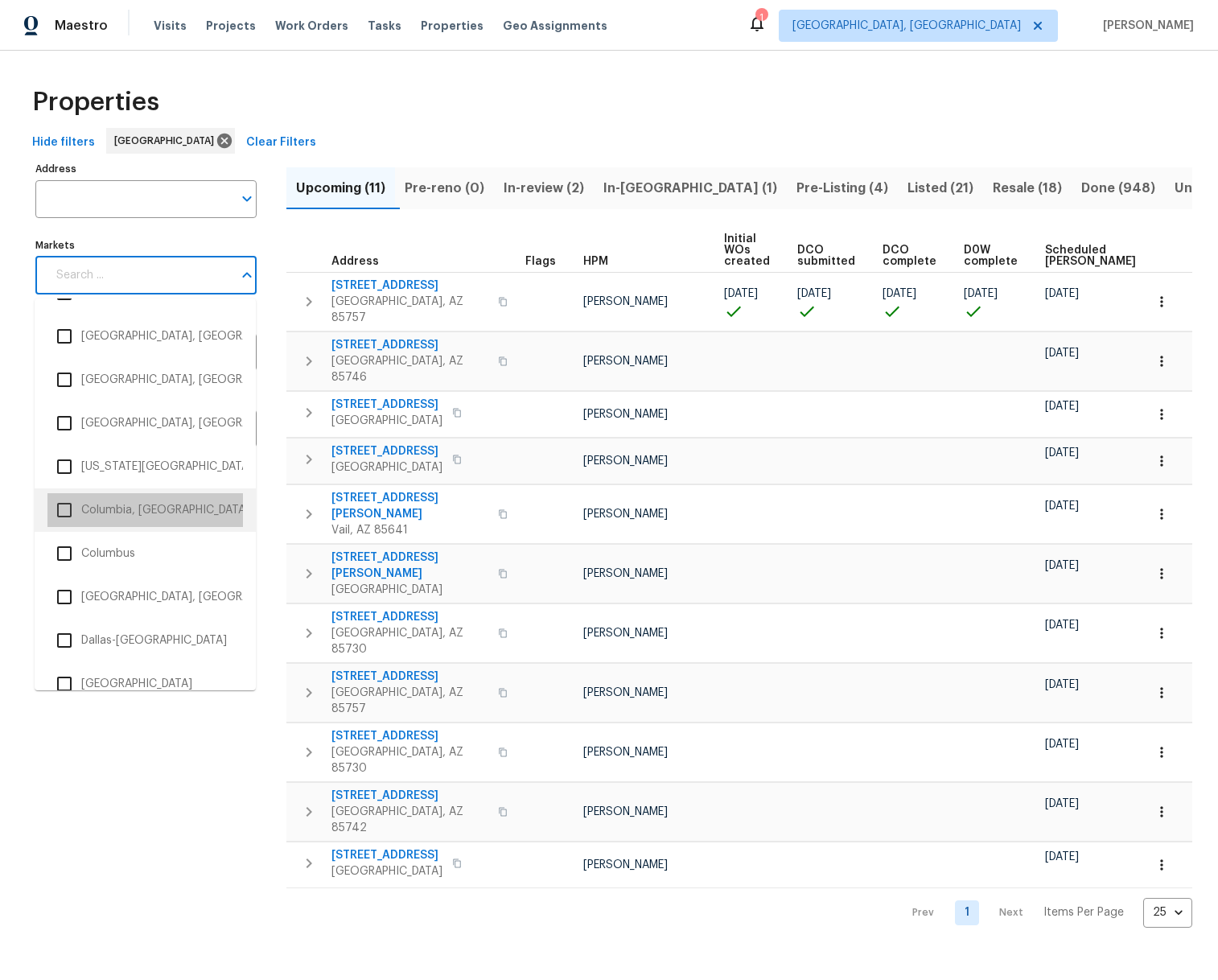
click at [131, 507] on li "Columbia, [GEOGRAPHIC_DATA]" at bounding box center [145, 511] width 195 height 34
